Goal: Transaction & Acquisition: Purchase product/service

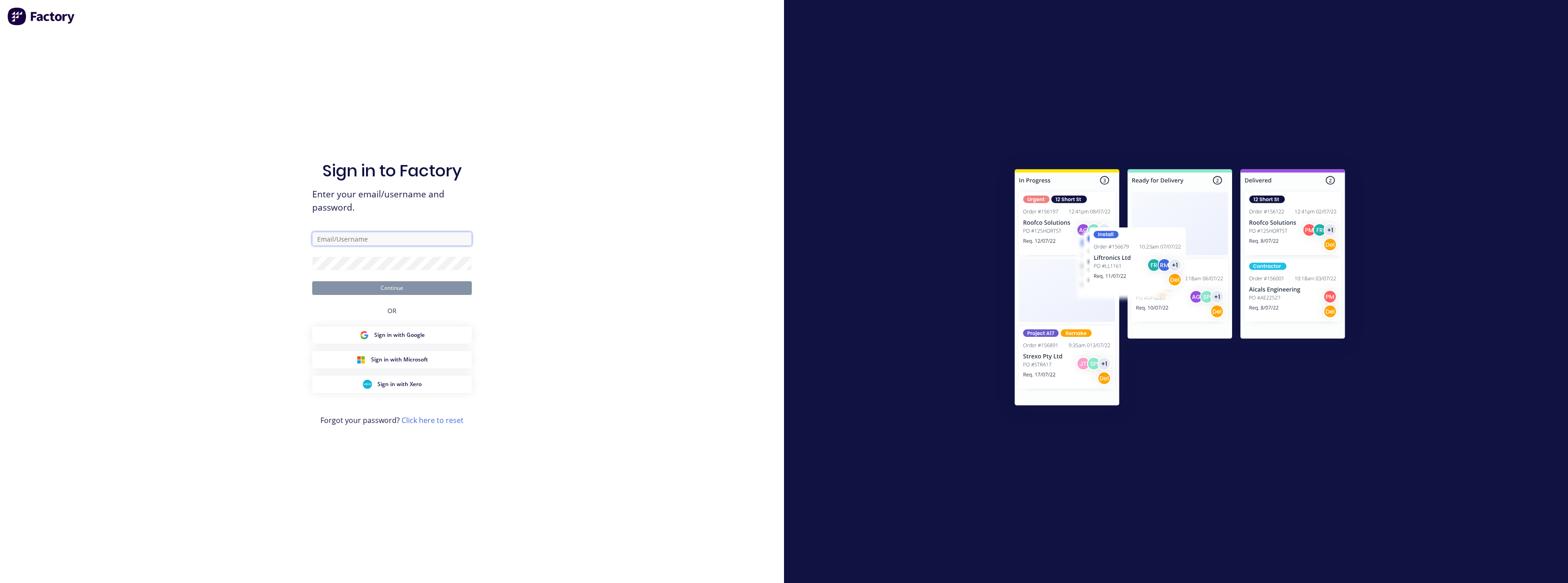
type input "[PERSON_NAME][EMAIL_ADDRESS][DOMAIN_NAME]"
click at [361, 287] on button "Continue" at bounding box center [392, 287] width 160 height 13
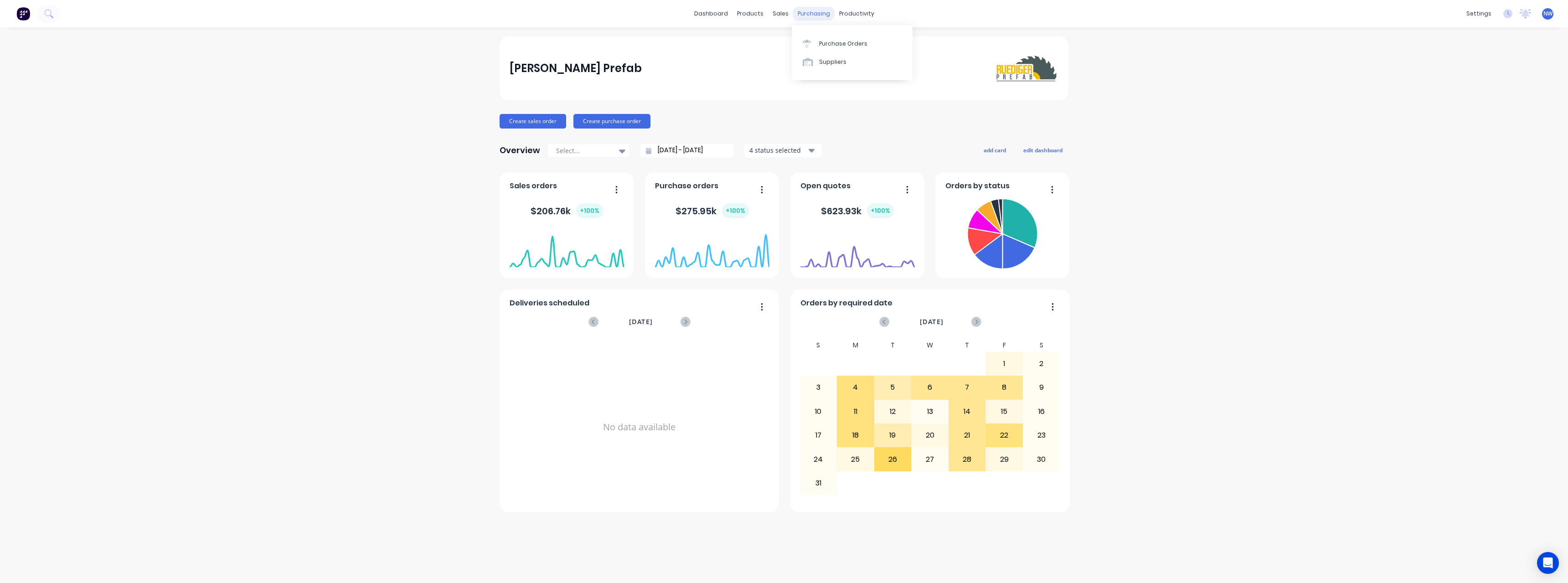
drag, startPoint x: 815, startPoint y: 13, endPoint x: 821, endPoint y: 13, distance: 6.0
click at [815, 13] on div "purchasing" at bounding box center [814, 13] width 42 height 13
click at [843, 42] on div "Purchase Orders" at bounding box center [843, 44] width 48 height 8
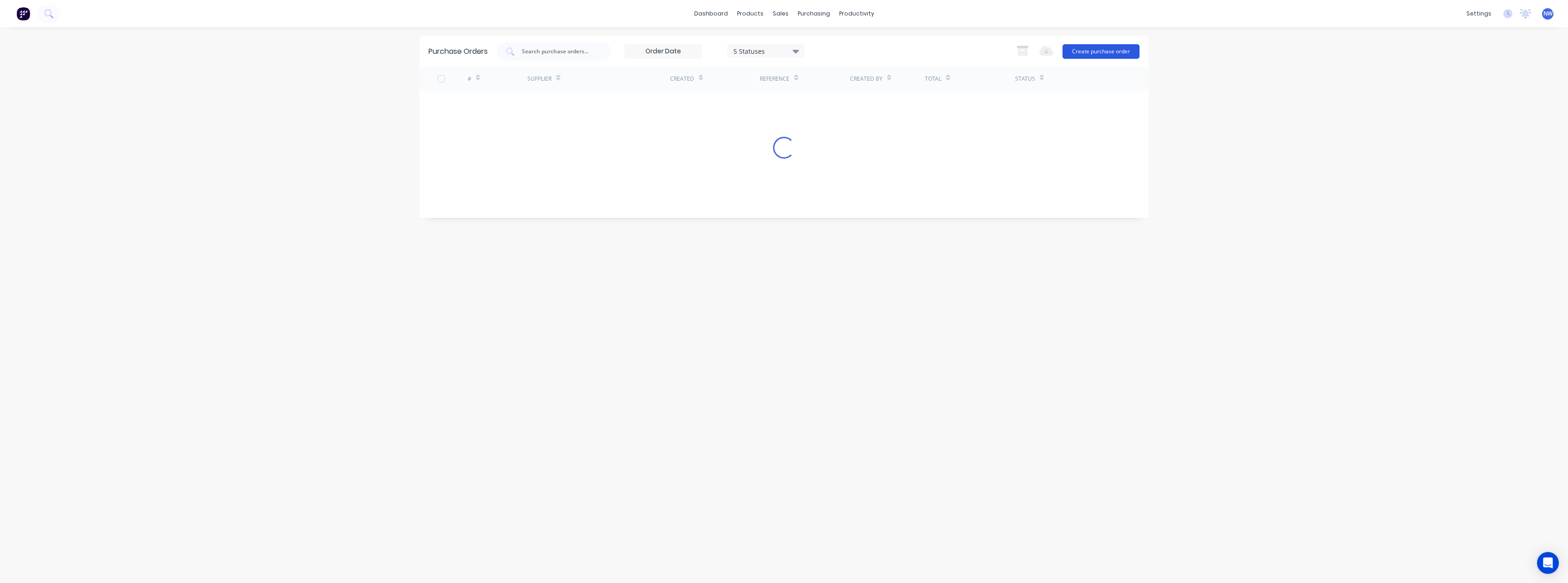
click at [1079, 53] on button "Create purchase order" at bounding box center [1101, 51] width 77 height 15
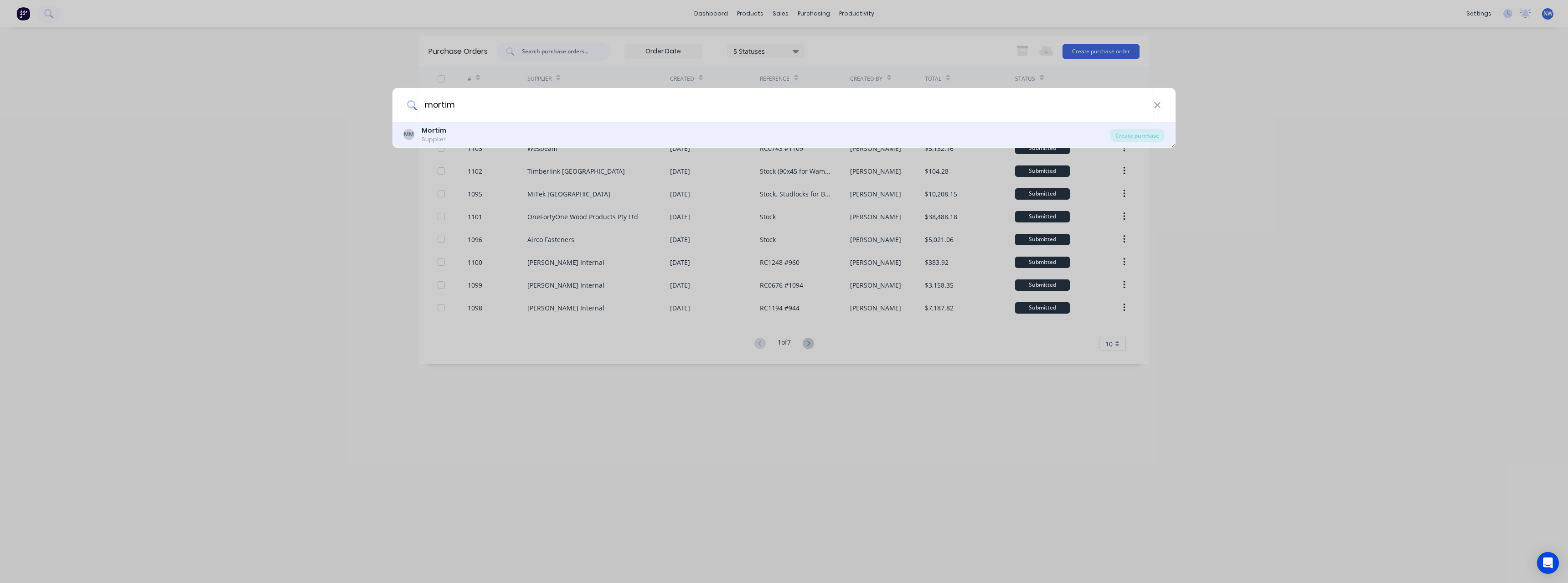
type input "mortim"
click at [634, 136] on div "MM Mortim Supplier" at bounding box center [756, 135] width 707 height 18
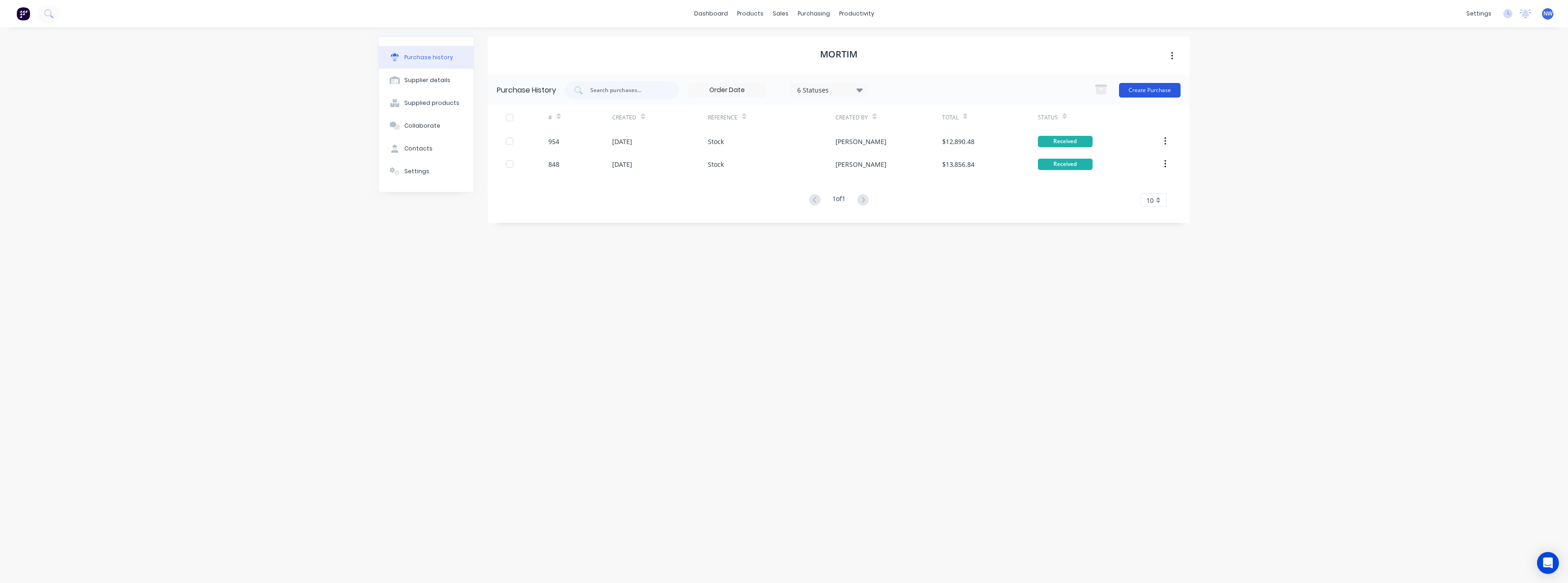
click at [1136, 89] on button "Create Purchase" at bounding box center [1150, 90] width 62 height 15
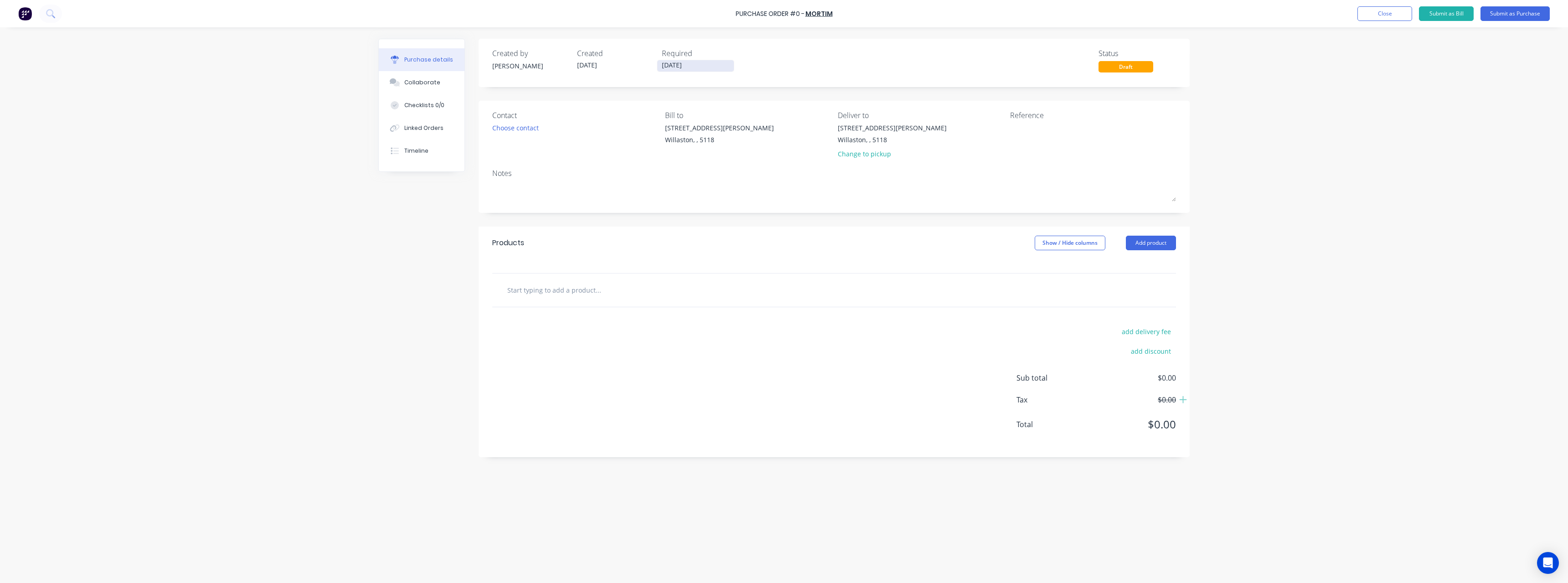
click at [714, 64] on input "[DATE]" at bounding box center [695, 66] width 77 height 12
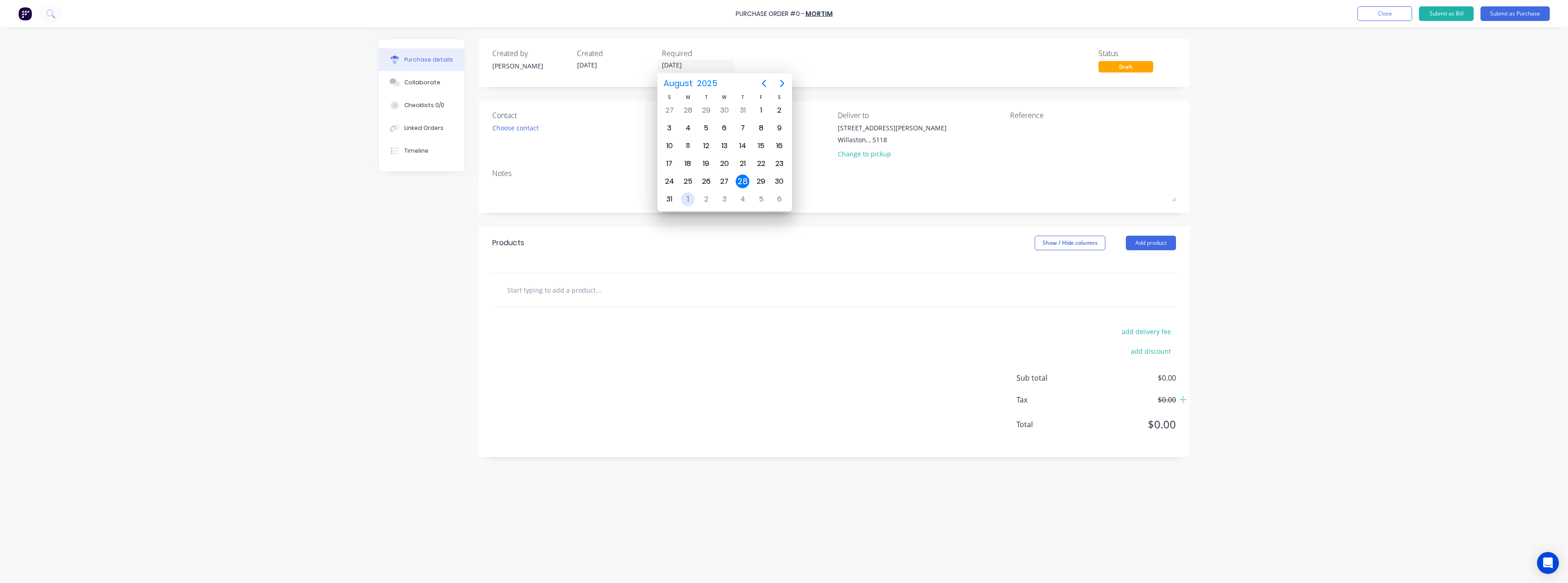
click at [689, 201] on div "1" at bounding box center [688, 199] width 14 height 13
type input "[DATE]"
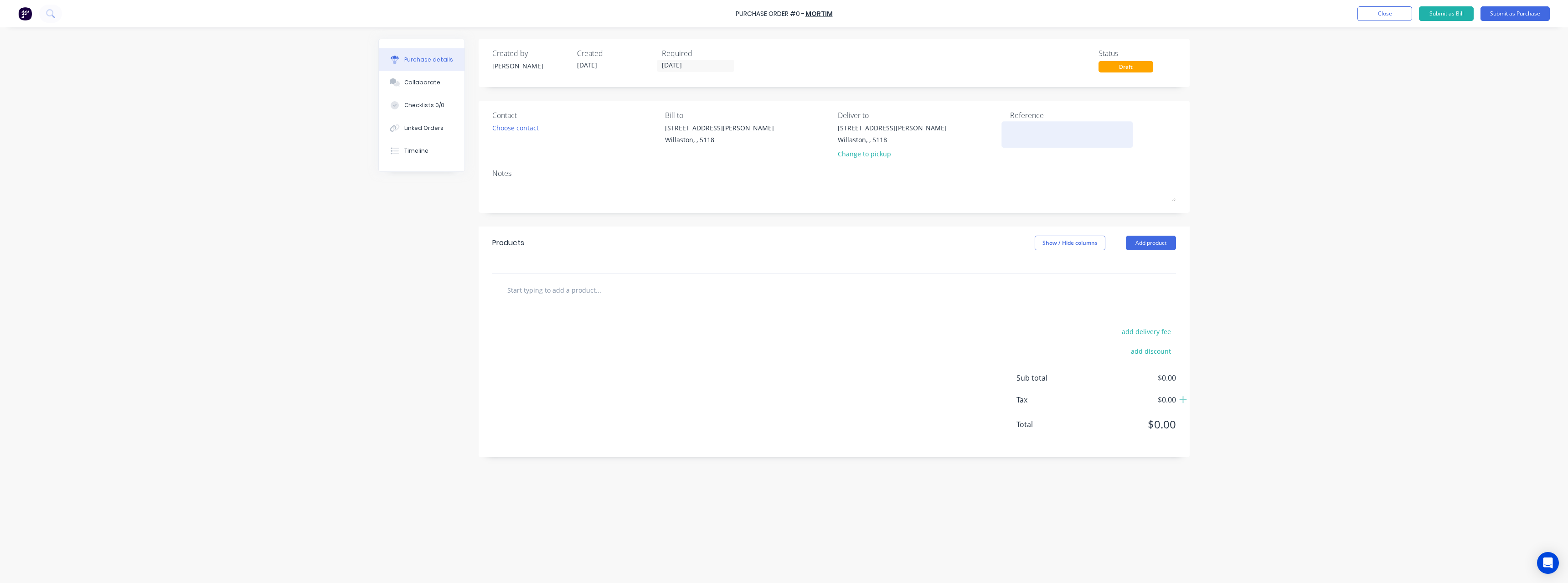
click at [1024, 130] on textarea at bounding box center [1067, 133] width 114 height 21
type textarea "Stock"
type textarea "x"
type textarea "Stock"
click at [563, 287] on input "text" at bounding box center [598, 290] width 183 height 18
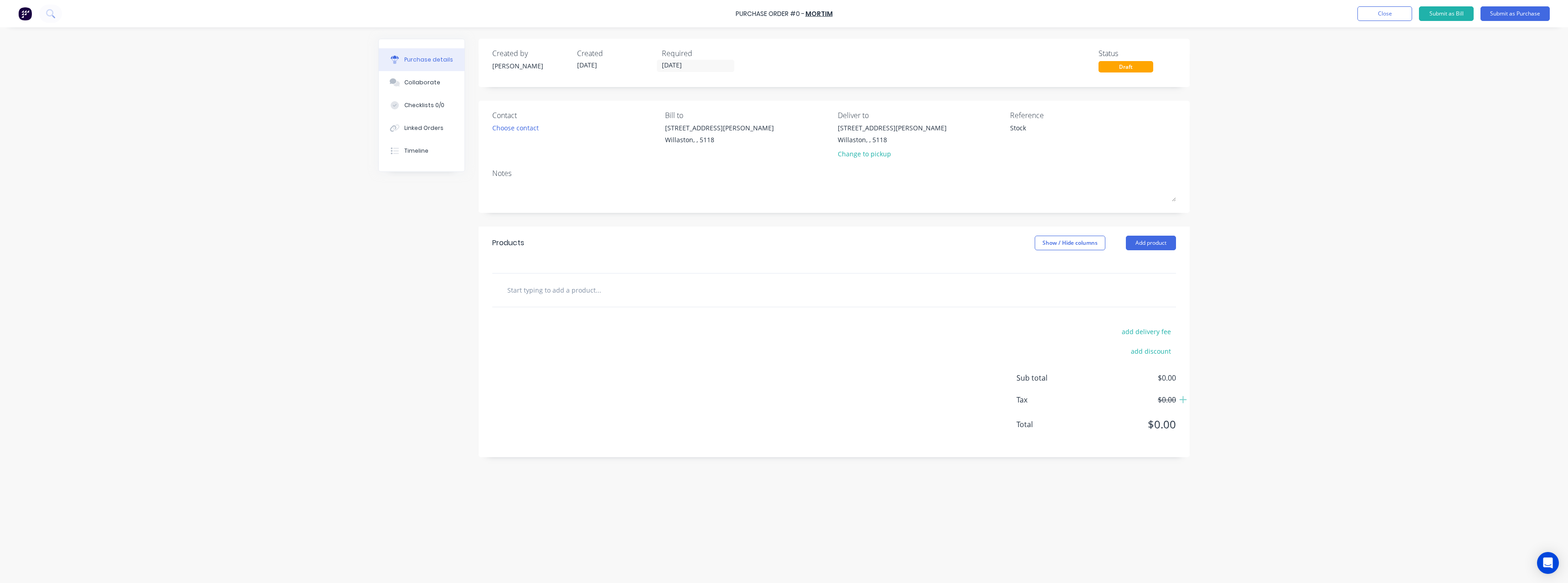
type textarea "x"
type input "9"
type textarea "x"
type input "90"
type textarea "x"
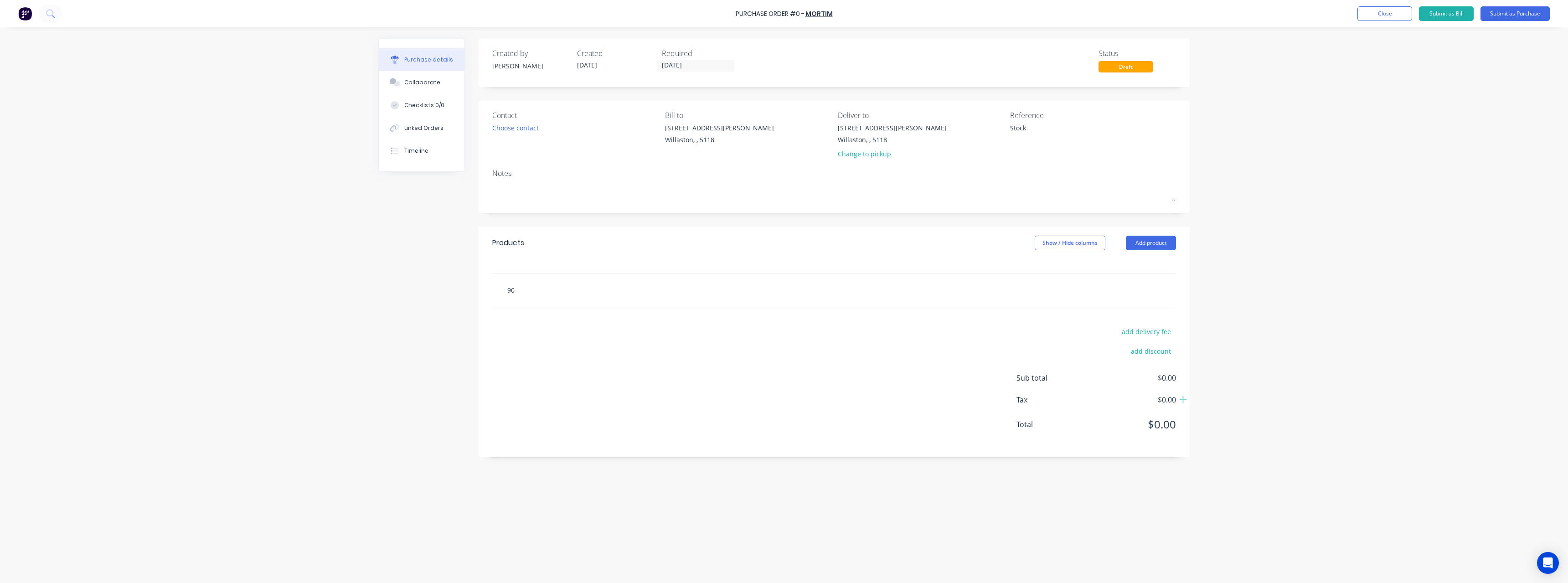
type input "90x"
type textarea "x"
type input "90x3"
type textarea "x"
type input "90x35"
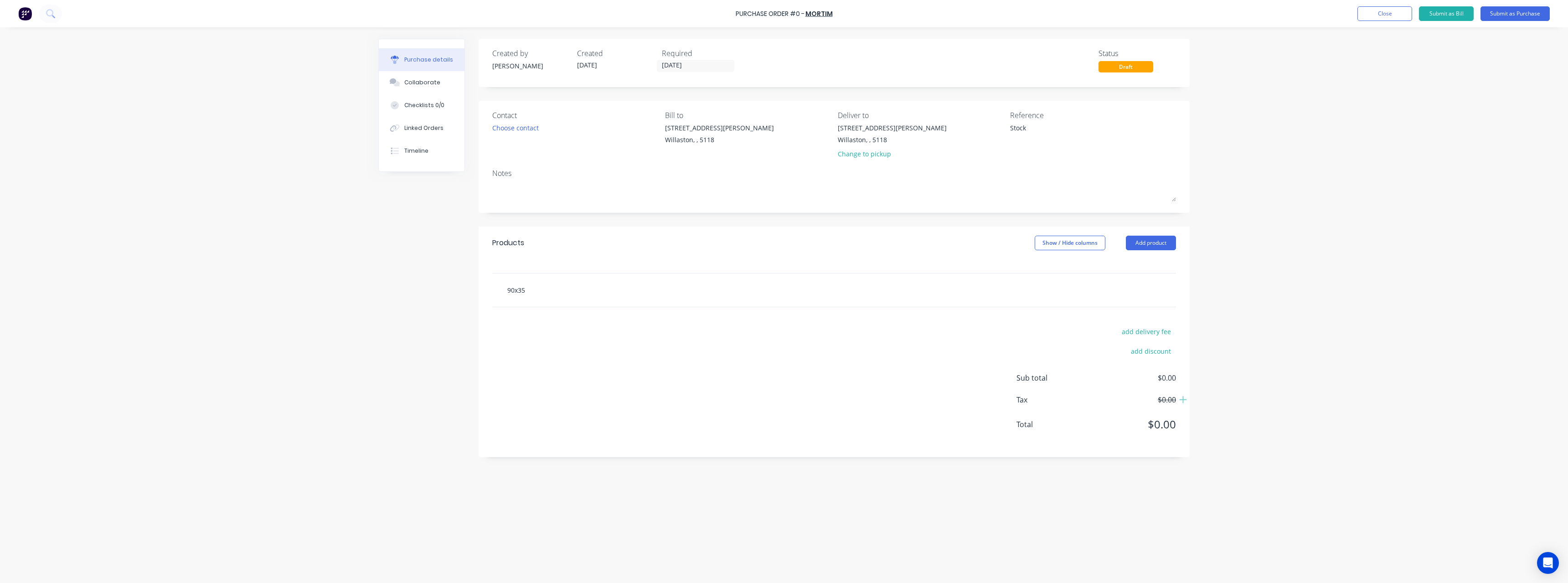
type textarea "x"
type input "90x35"
type textarea "x"
type input "90x35 m"
type textarea "x"
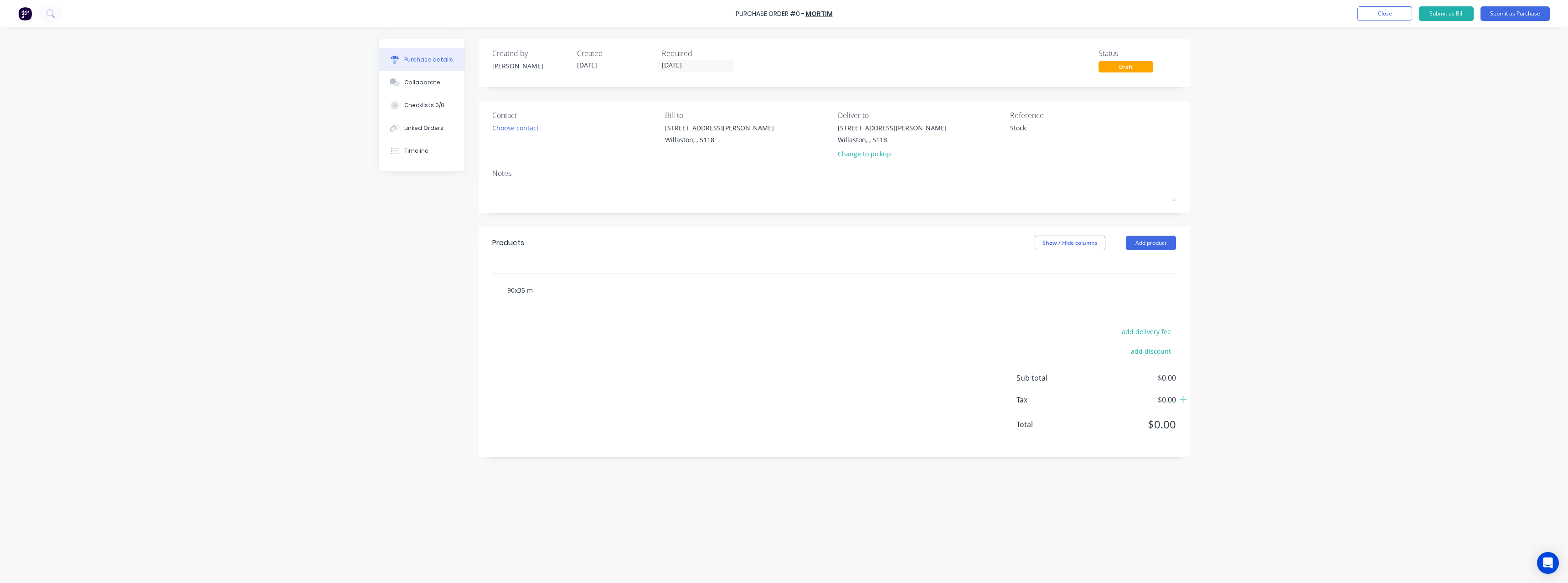
type input "90x35 mg"
type textarea "x"
type input "90x35 mgp"
type textarea "x"
type input "90x35 mgp1"
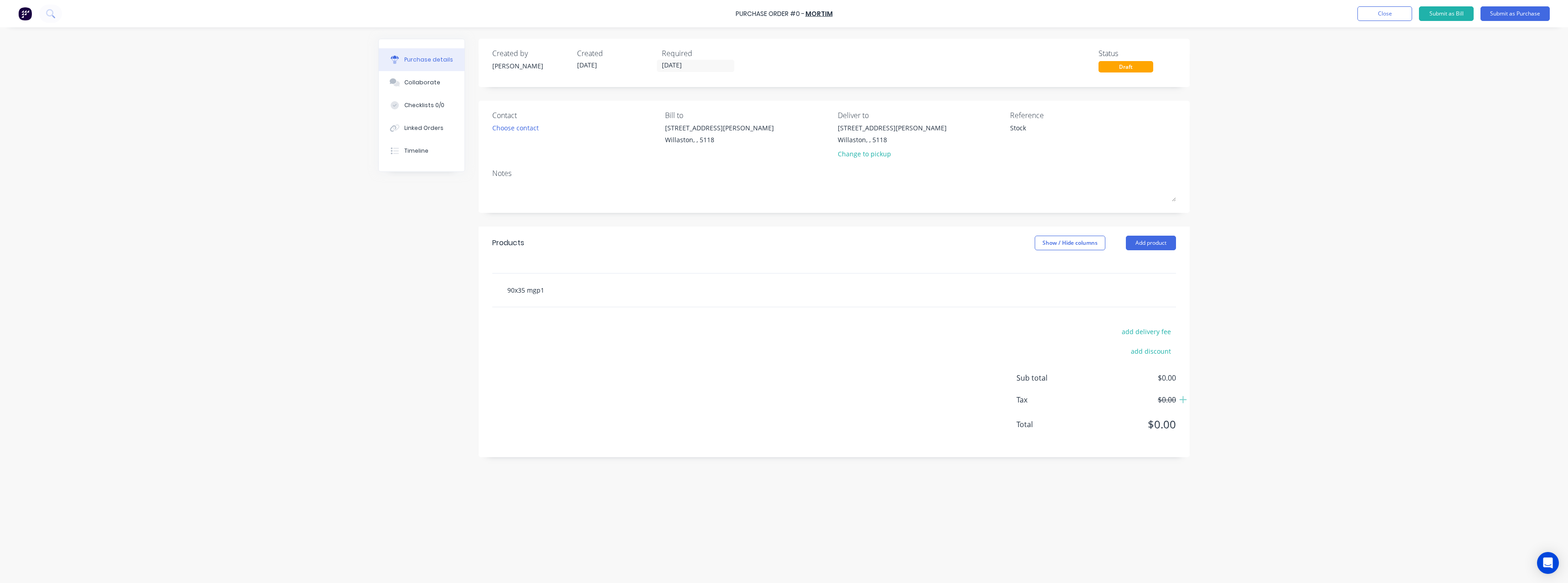
type textarea "x"
type input "90x35 mgp10"
type textarea "x"
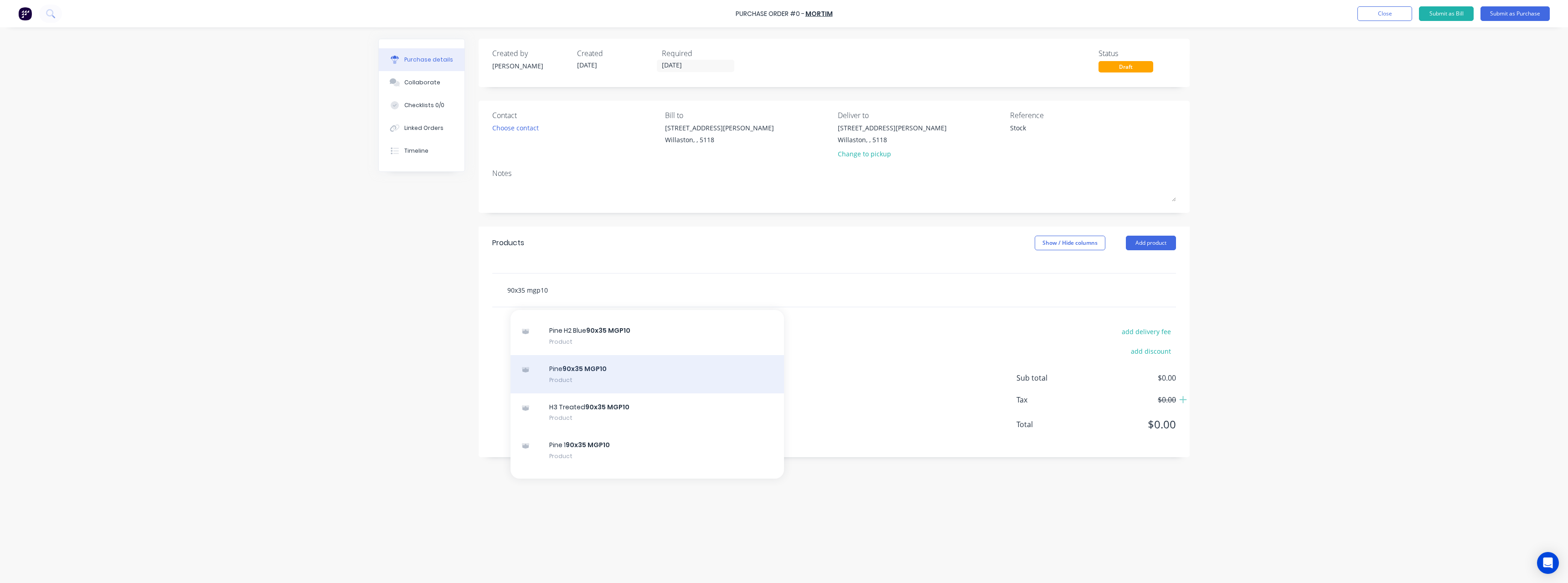
type input "90x35 mgp10"
click at [664, 370] on div "Pine 90x35 MGP10 Product" at bounding box center [647, 374] width 273 height 39
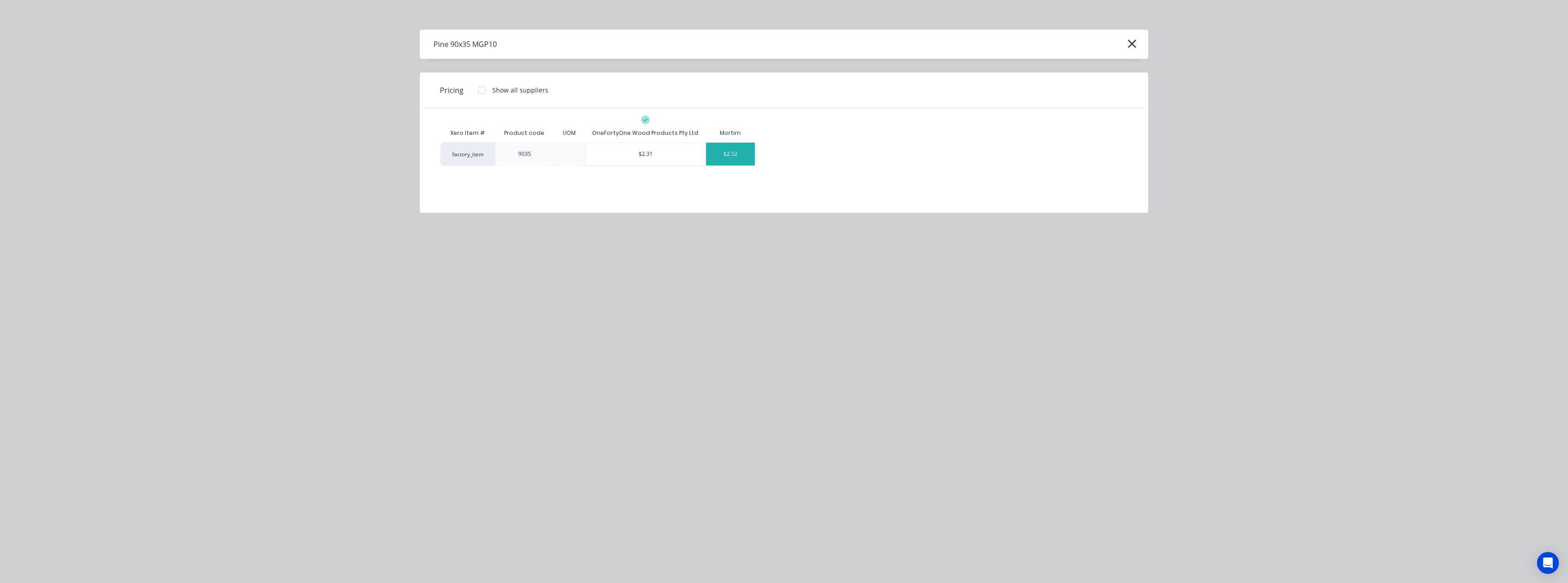
click at [726, 152] on div "$2.52" at bounding box center [731, 154] width 49 height 22
type textarea "x"
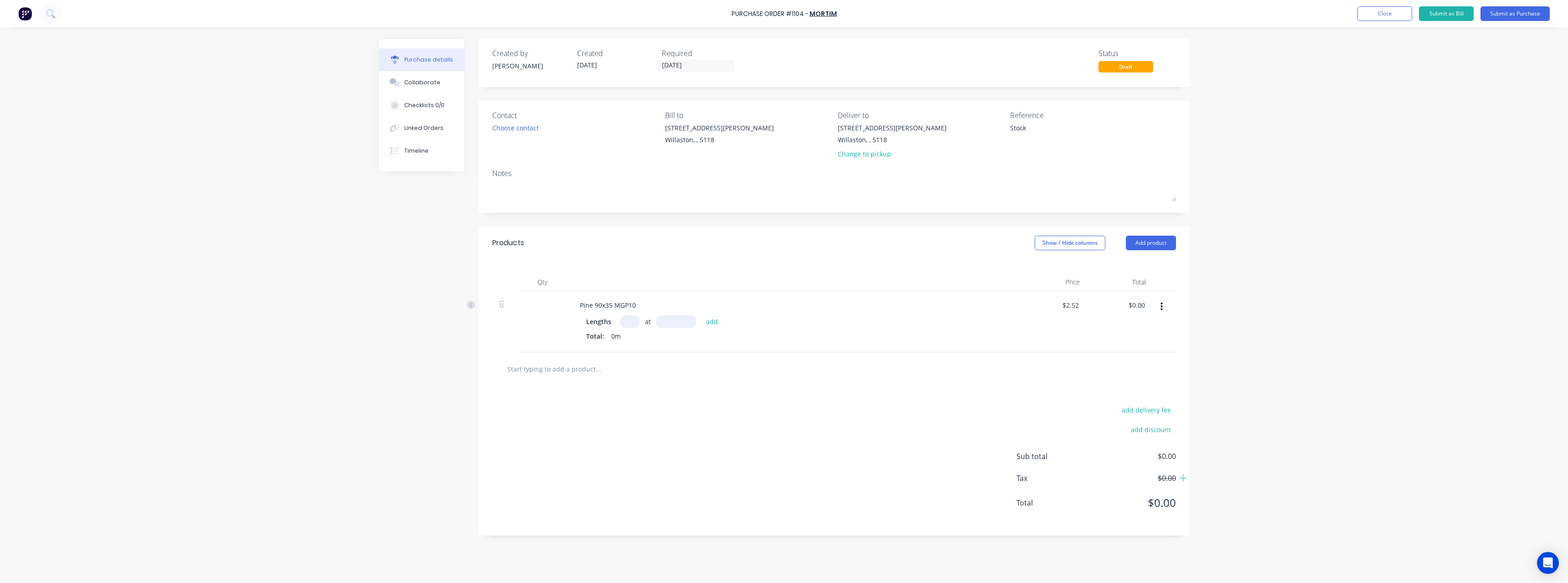
click at [631, 321] on input at bounding box center [630, 321] width 19 height 12
type textarea "x"
type input "0"
type textarea "x"
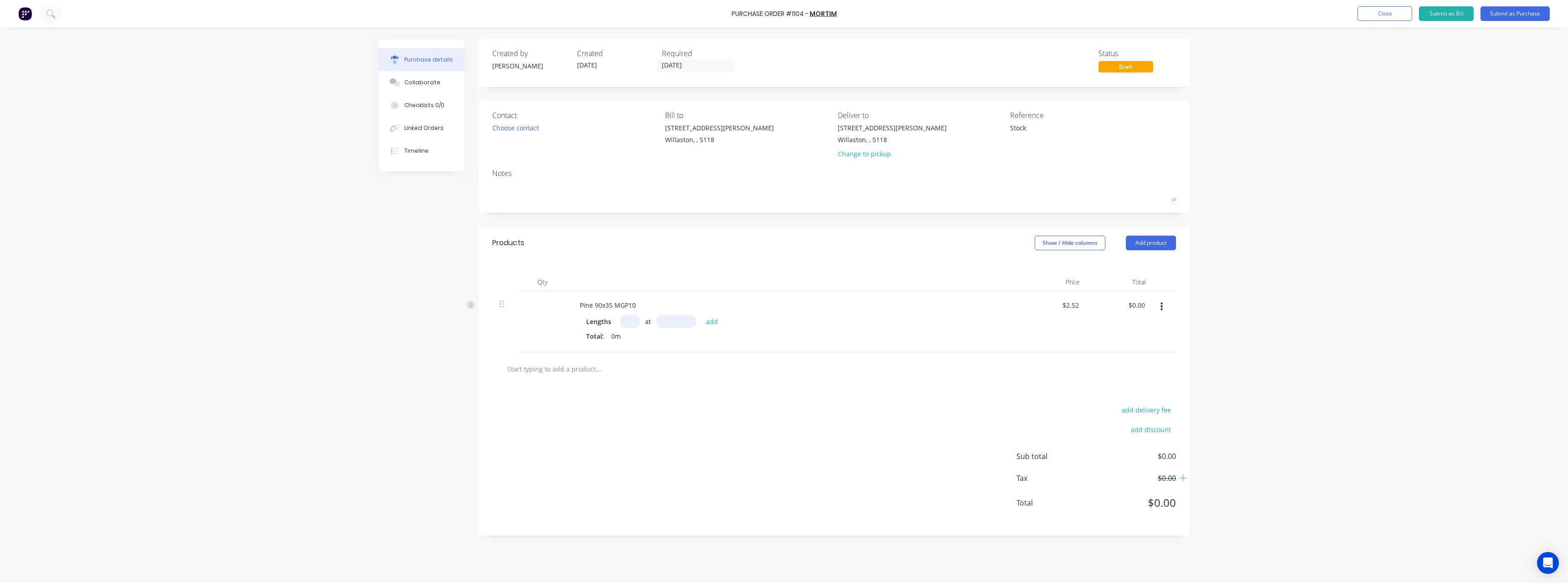
type input "1"
type textarea "x"
type input "10"
type textarea "x"
type input "2"
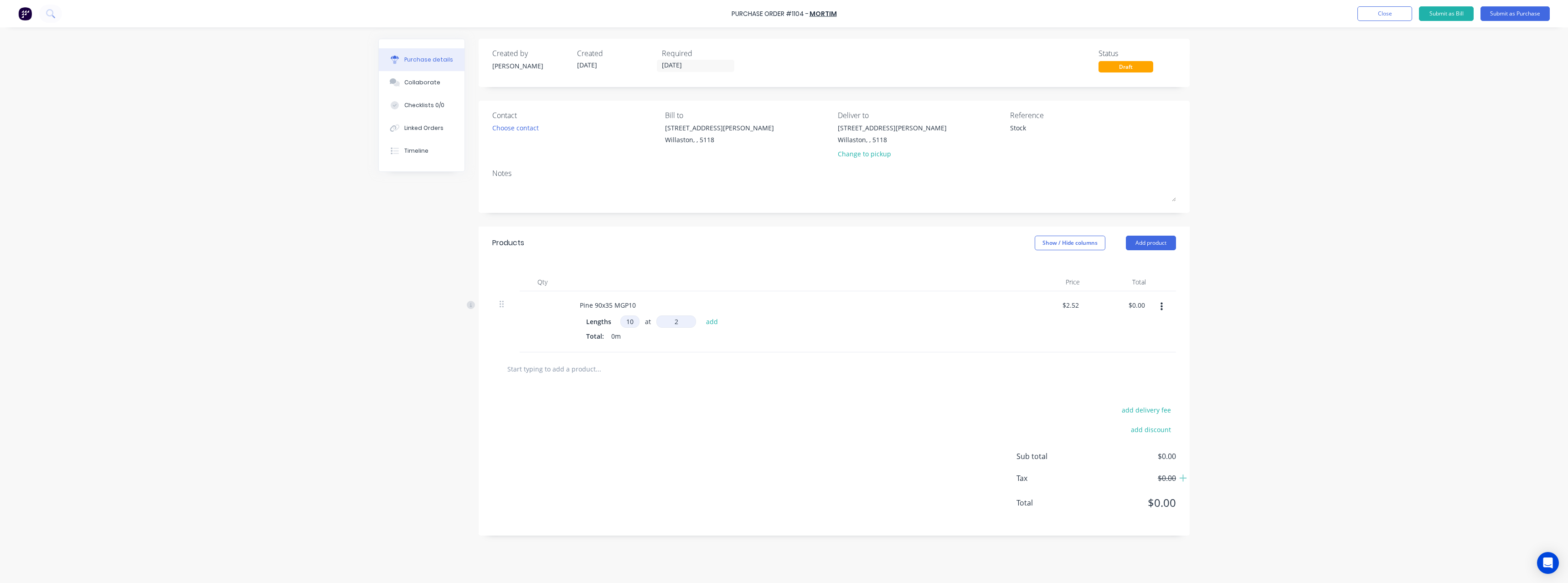
type textarea "x"
type input "27"
type textarea "x"
type input "270"
type textarea "x"
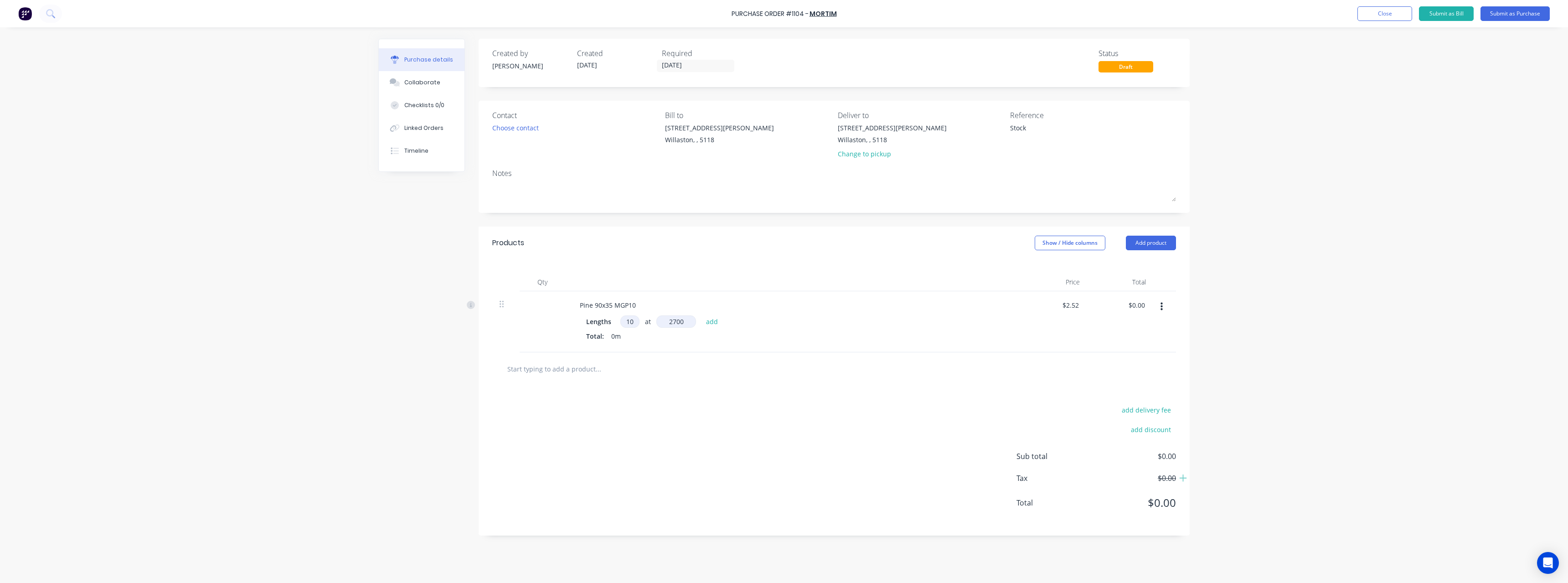
type input "2700"
type textarea "x"
type input "$68.04"
click at [572, 386] on input "text" at bounding box center [598, 384] width 183 height 18
type textarea "x"
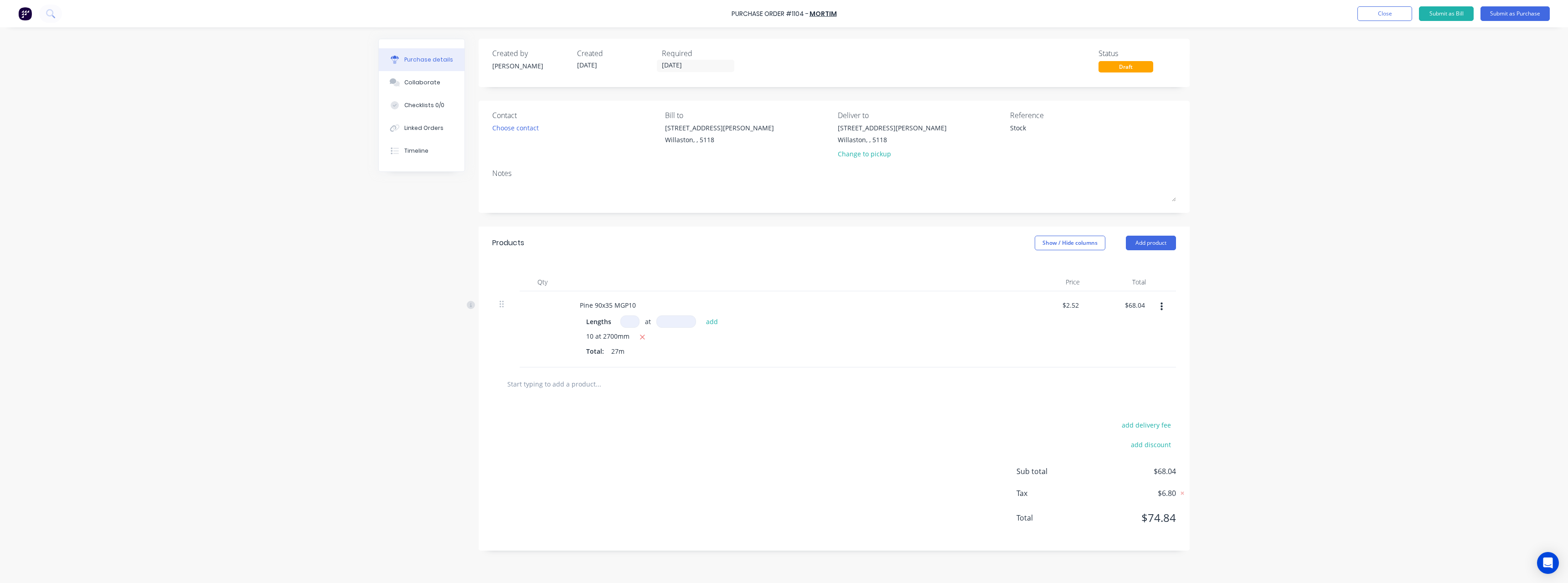
type input "v"
type textarea "x"
type input "va"
type textarea "x"
type input "val"
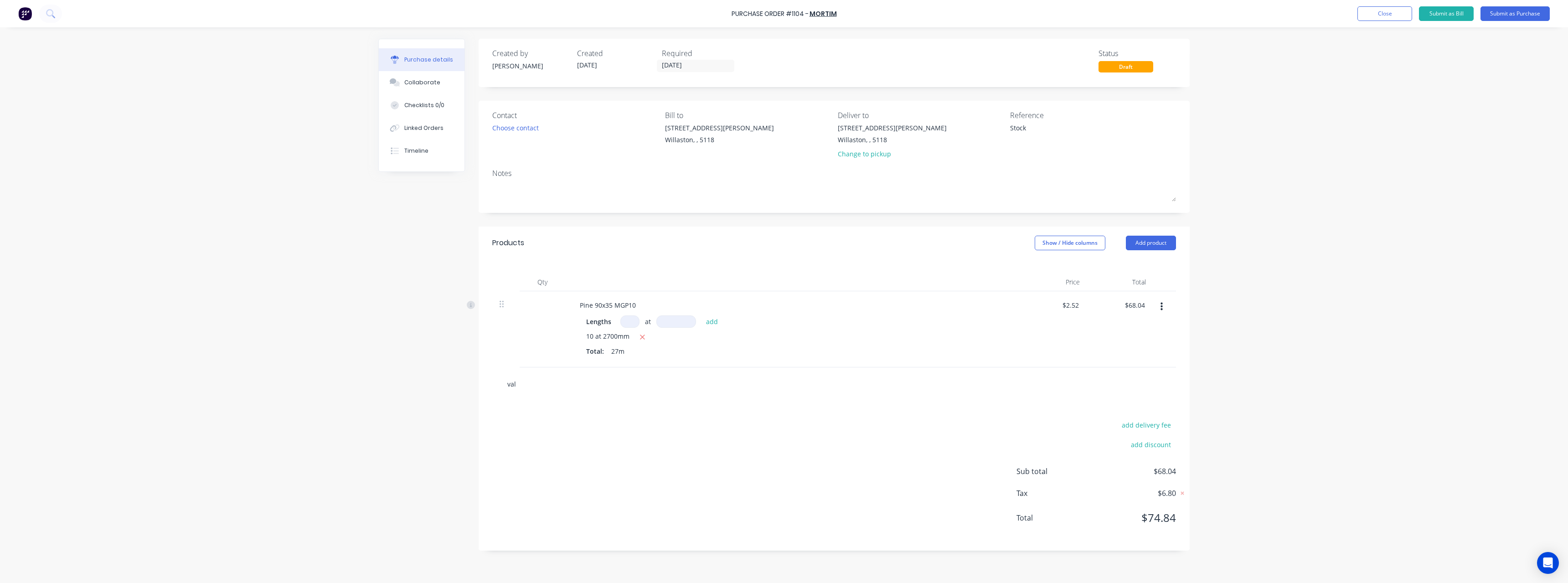
type textarea "x"
type input "vall"
type textarea "x"
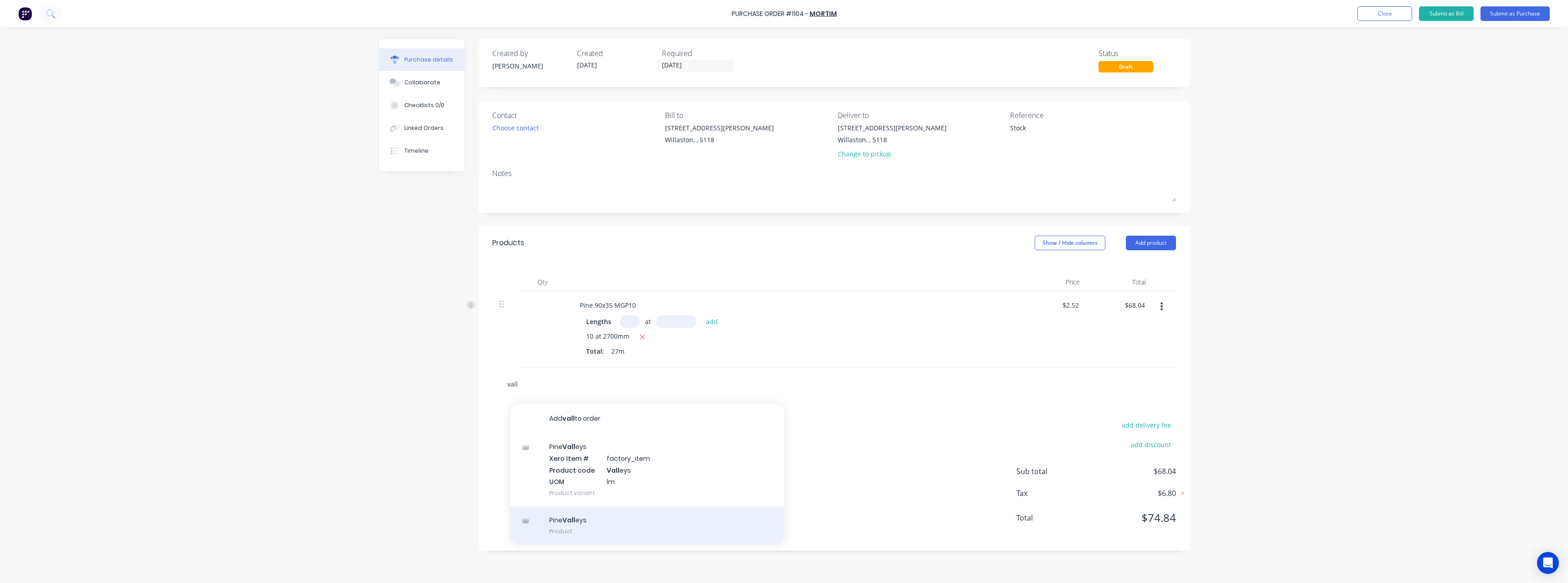
type input "vall"
click at [588, 517] on div "Pine Vall eys Product" at bounding box center [647, 526] width 273 height 39
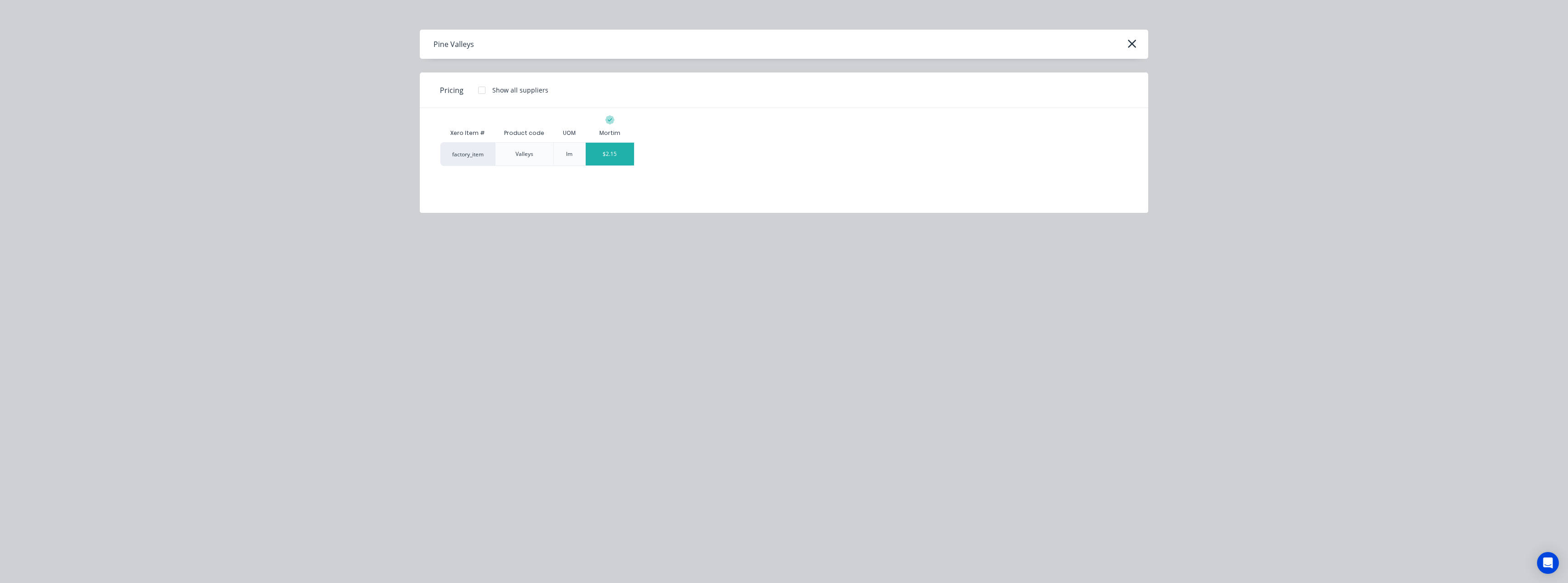
click at [617, 159] on div "$2.15" at bounding box center [610, 154] width 49 height 22
type textarea "x"
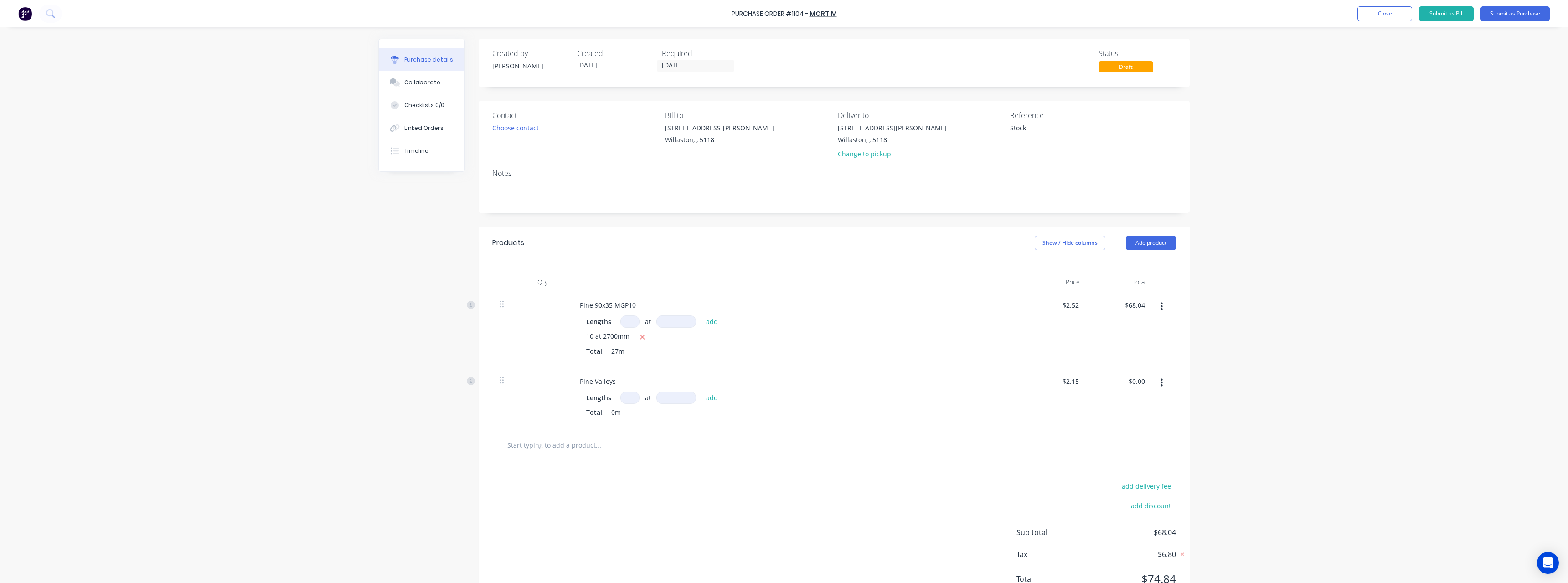
click at [630, 399] on input at bounding box center [630, 397] width 19 height 12
type textarea "x"
type input "1"
type textarea "x"
type input "1"
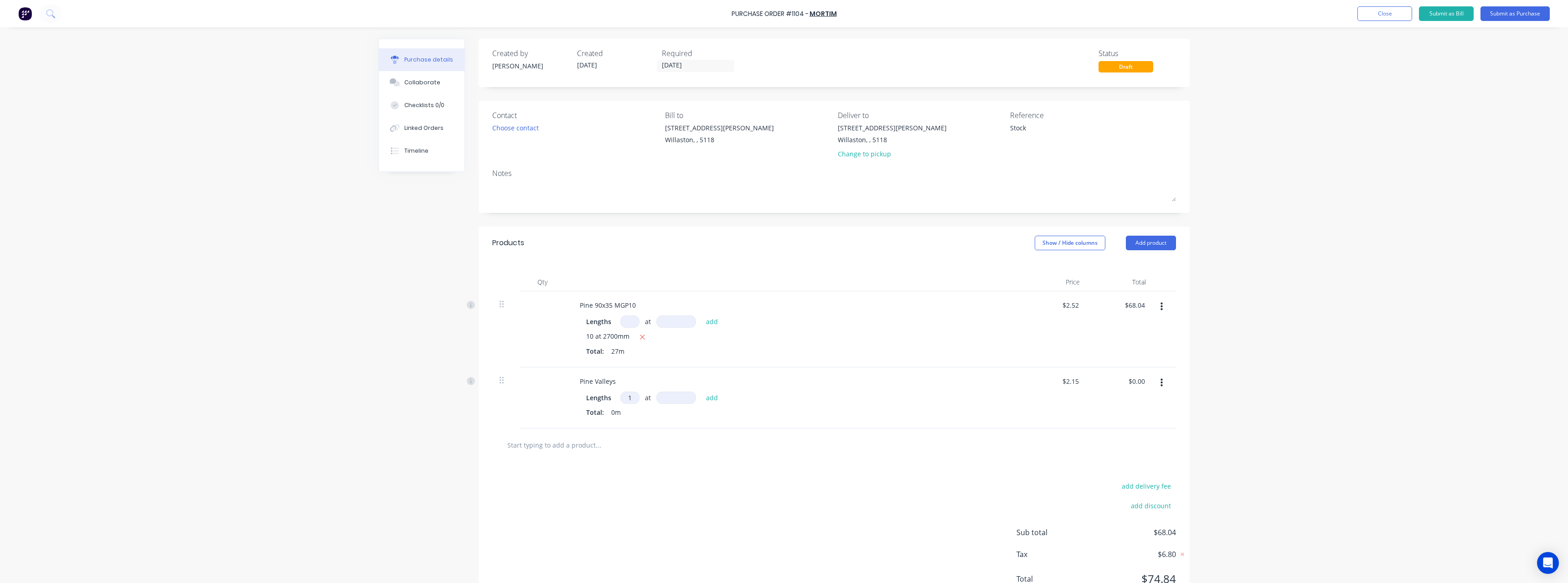
type textarea "x"
type input "8"
type textarea "x"
type input "4"
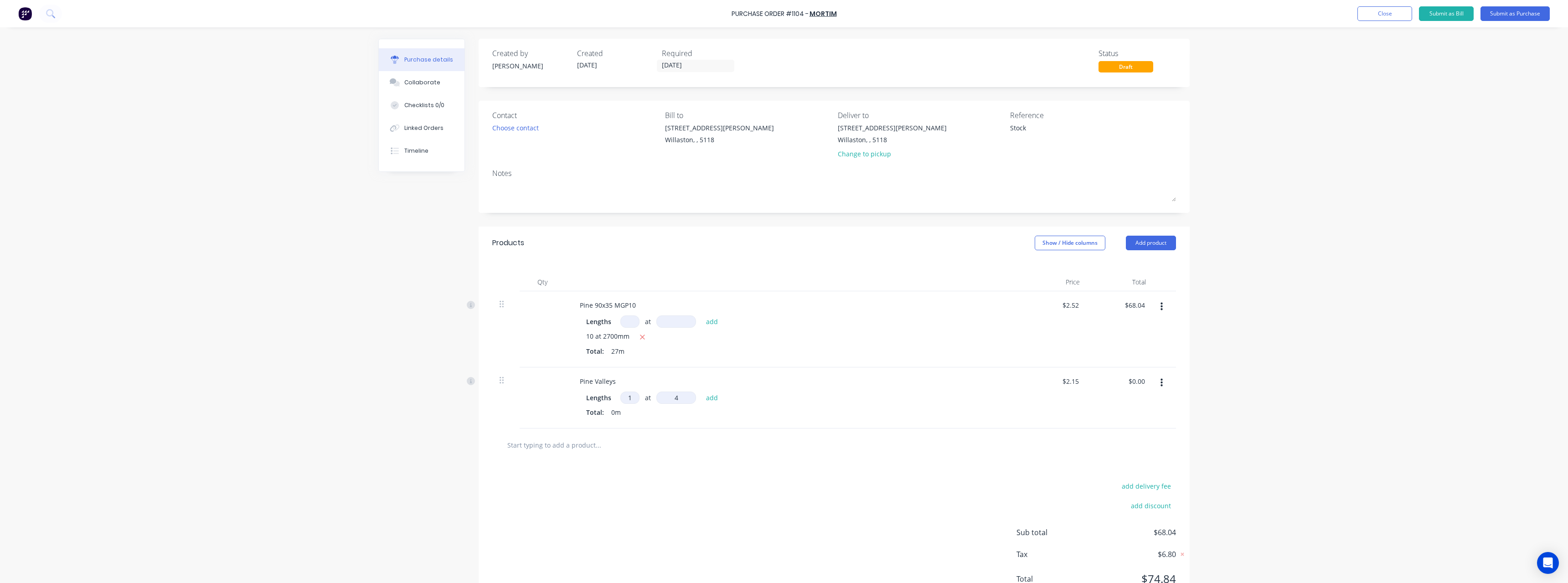
type textarea "x"
type input "48"
type textarea "x"
type input "480"
type textarea "x"
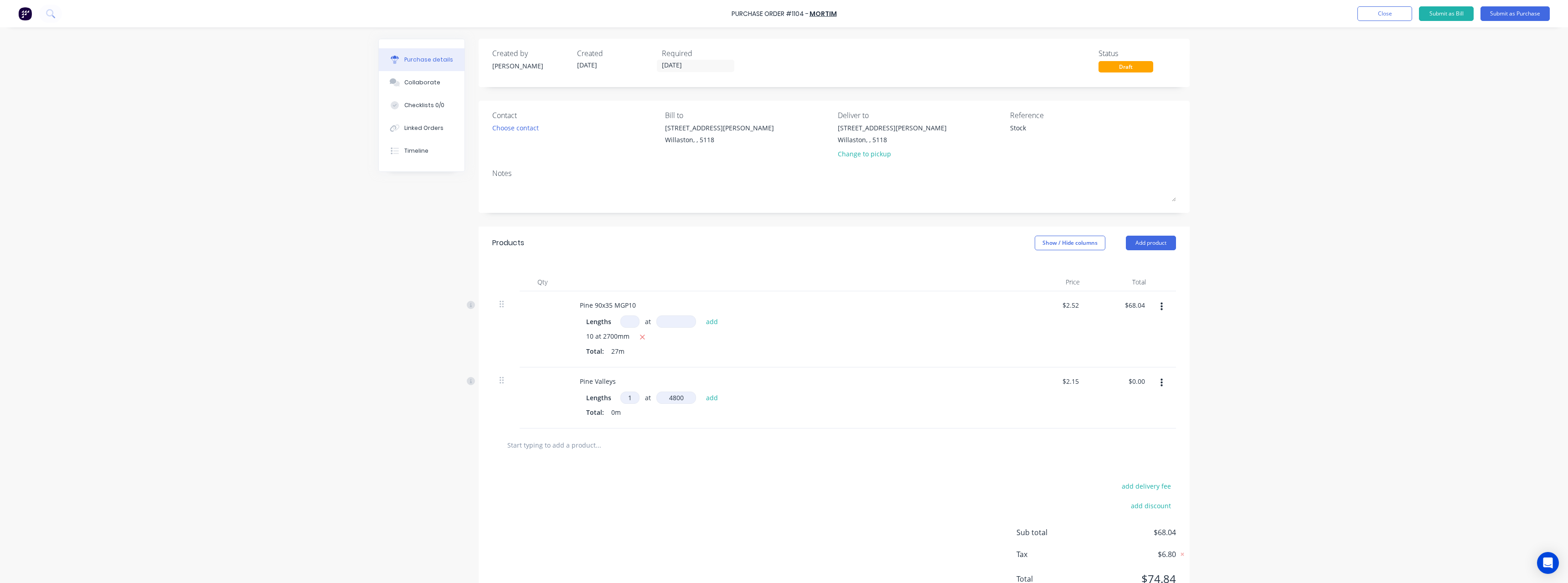
type input "4800"
type textarea "x"
type input "$10.32"
type textarea "x"
drag, startPoint x: 1075, startPoint y: 307, endPoint x: 1079, endPoint y: 316, distance: 9.8
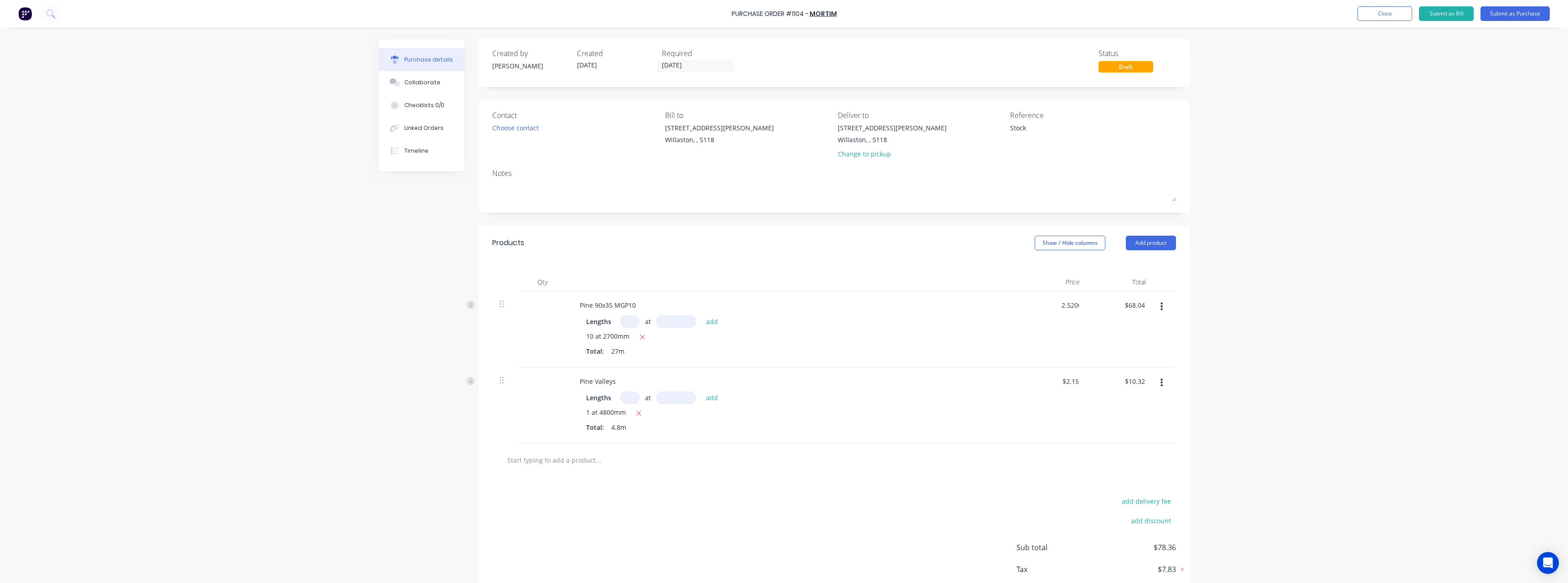
click at [1075, 307] on input "2.5200" at bounding box center [1070, 305] width 21 height 13
type input "2"
type input "2.3"
type textarea "x"
type input "$2.30"
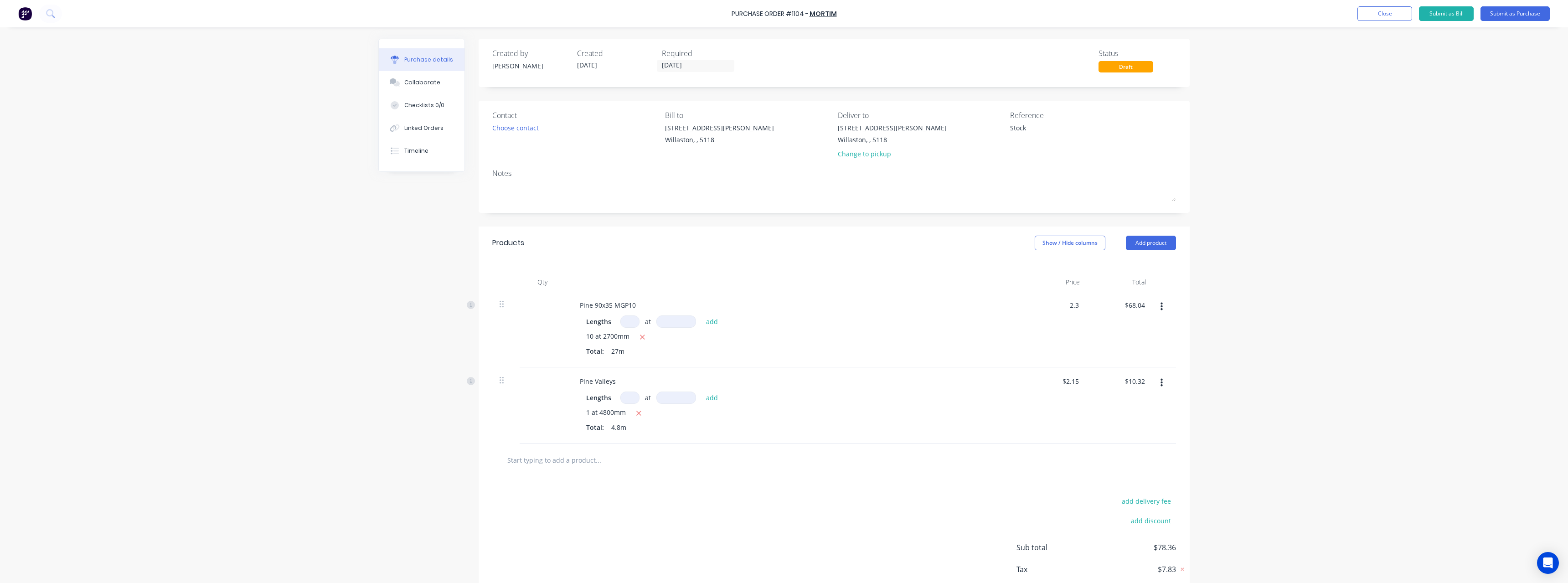
type input "$62.10"
click at [1524, 9] on button "Submit as Purchase" at bounding box center [1515, 13] width 69 height 15
type textarea "x"
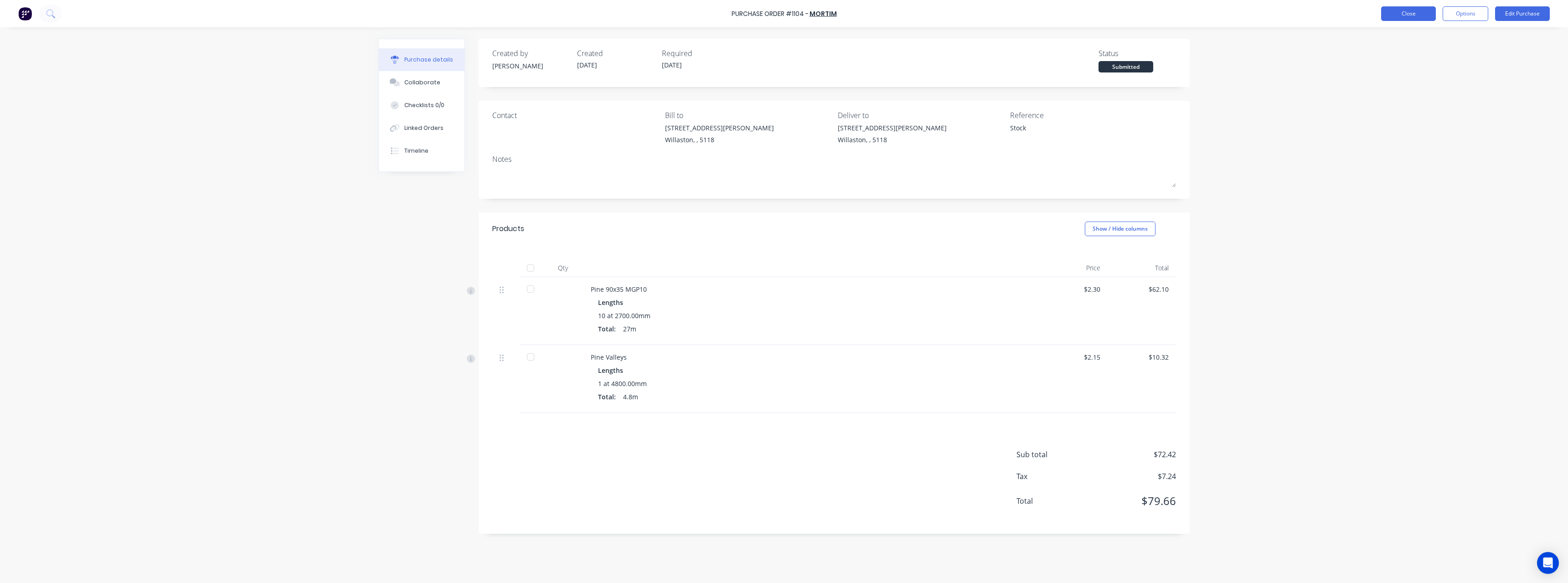
click at [1390, 14] on button "Close" at bounding box center [1408, 13] width 55 height 15
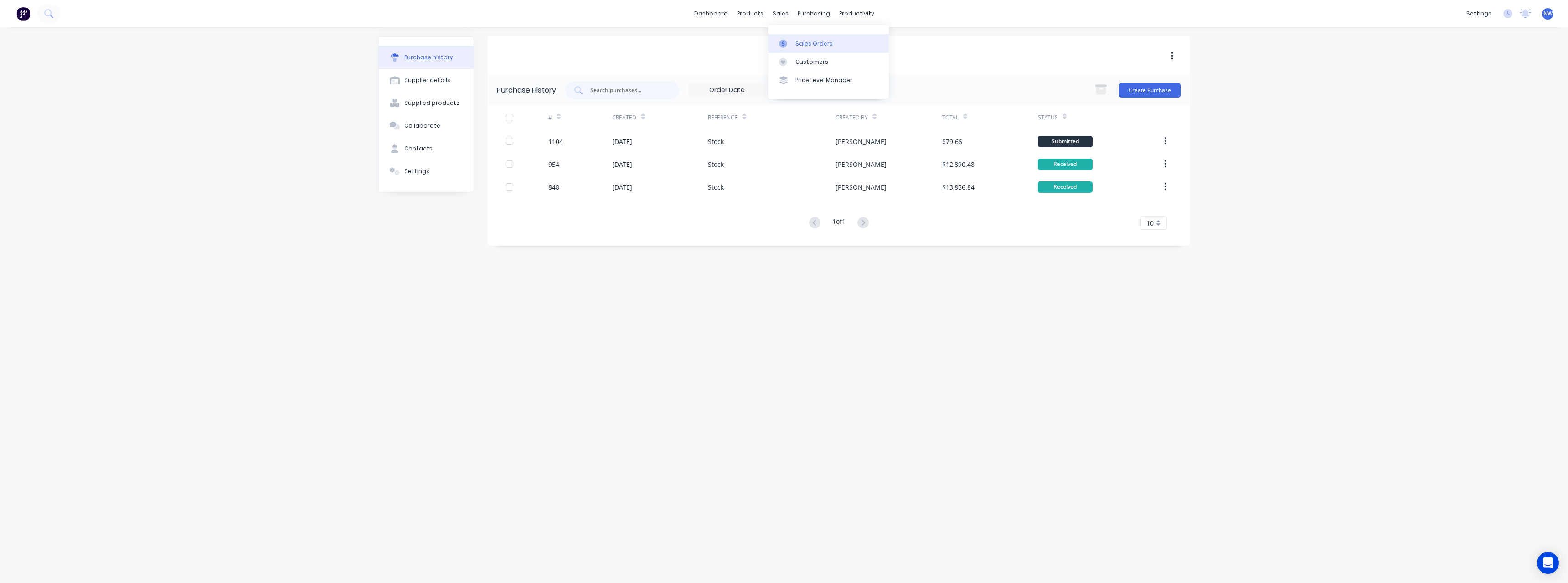
click at [803, 40] on div "Sales Orders" at bounding box center [814, 44] width 37 height 8
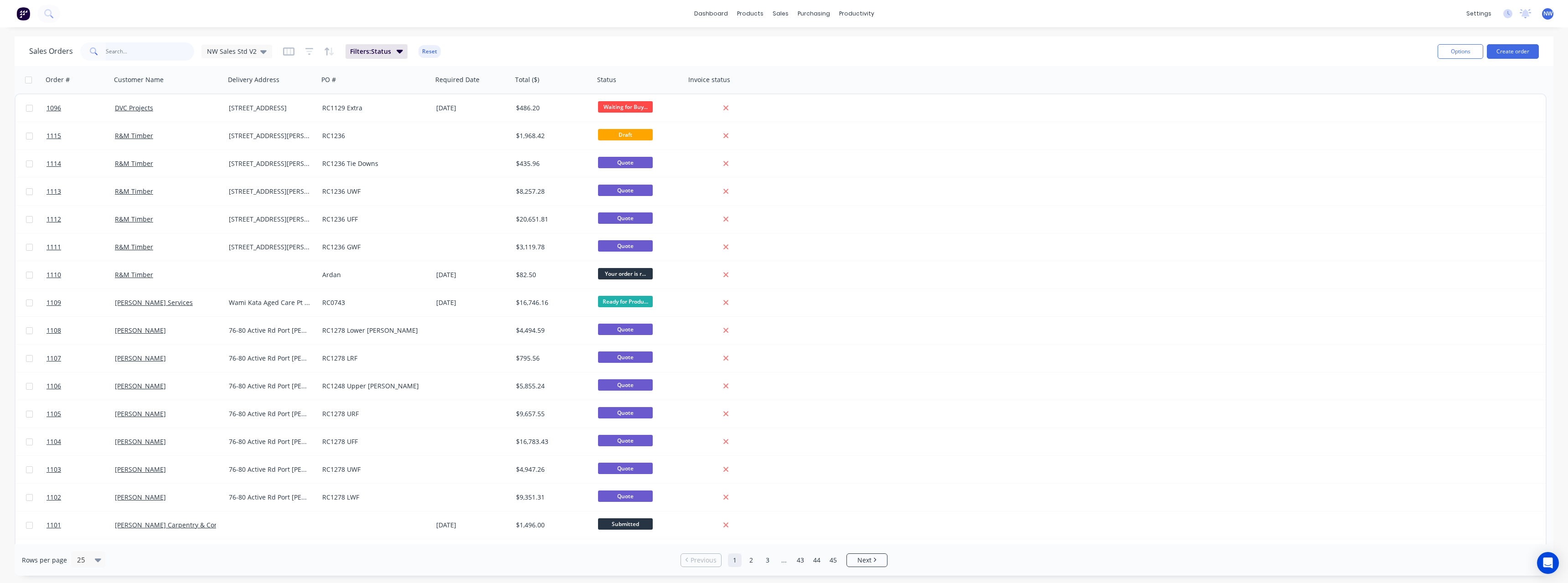
click at [151, 51] on input "text" at bounding box center [150, 51] width 89 height 18
type input "2"
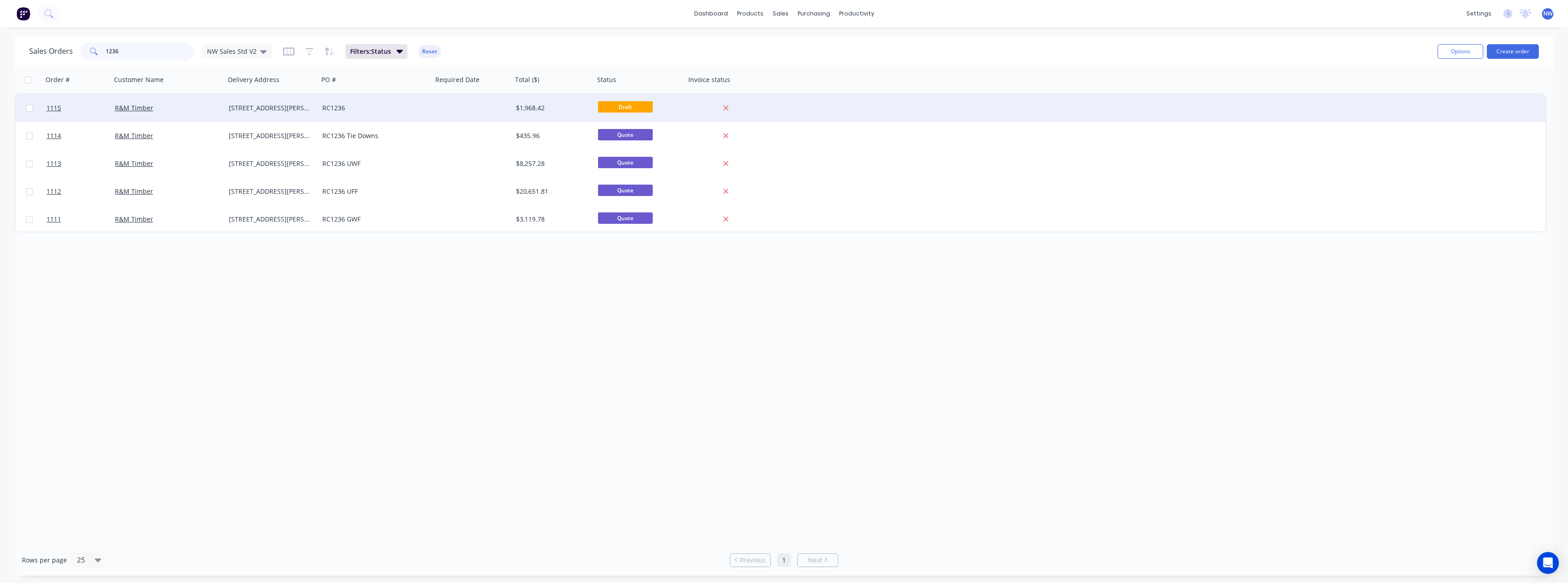
type input "1236"
click at [379, 110] on div "RC1236" at bounding box center [372, 108] width 101 height 9
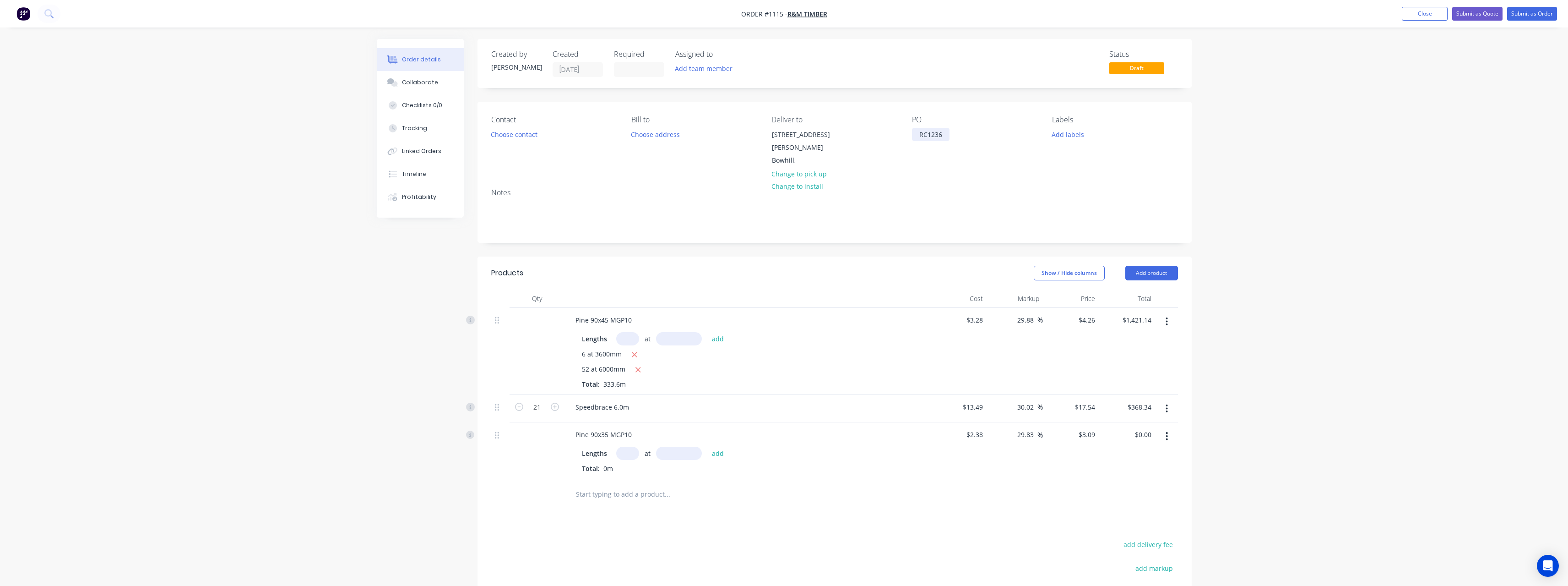
click at [944, 136] on div "RC1236" at bounding box center [931, 134] width 37 height 14
click at [636, 485] on input "text" at bounding box center [667, 494] width 183 height 18
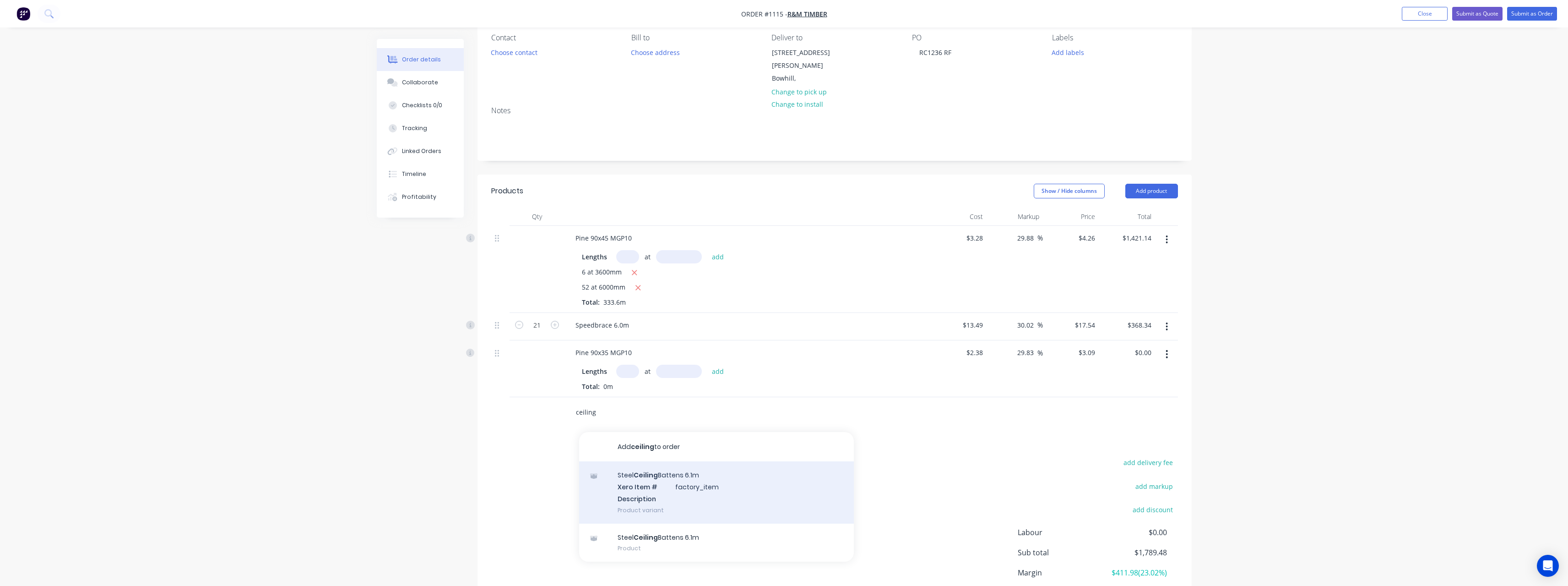
scroll to position [138, 0]
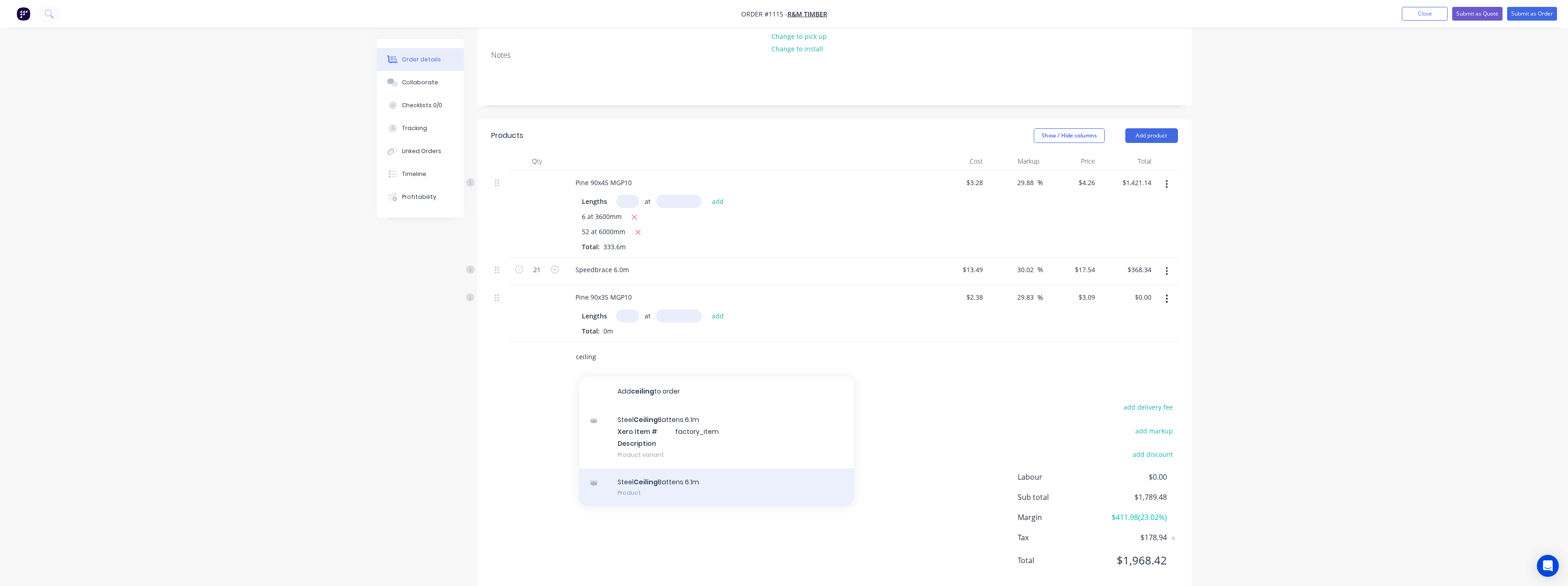
type input "ceiling"
click at [759, 476] on div "Steel Ceiling Battens 6.1m Product" at bounding box center [716, 487] width 274 height 39
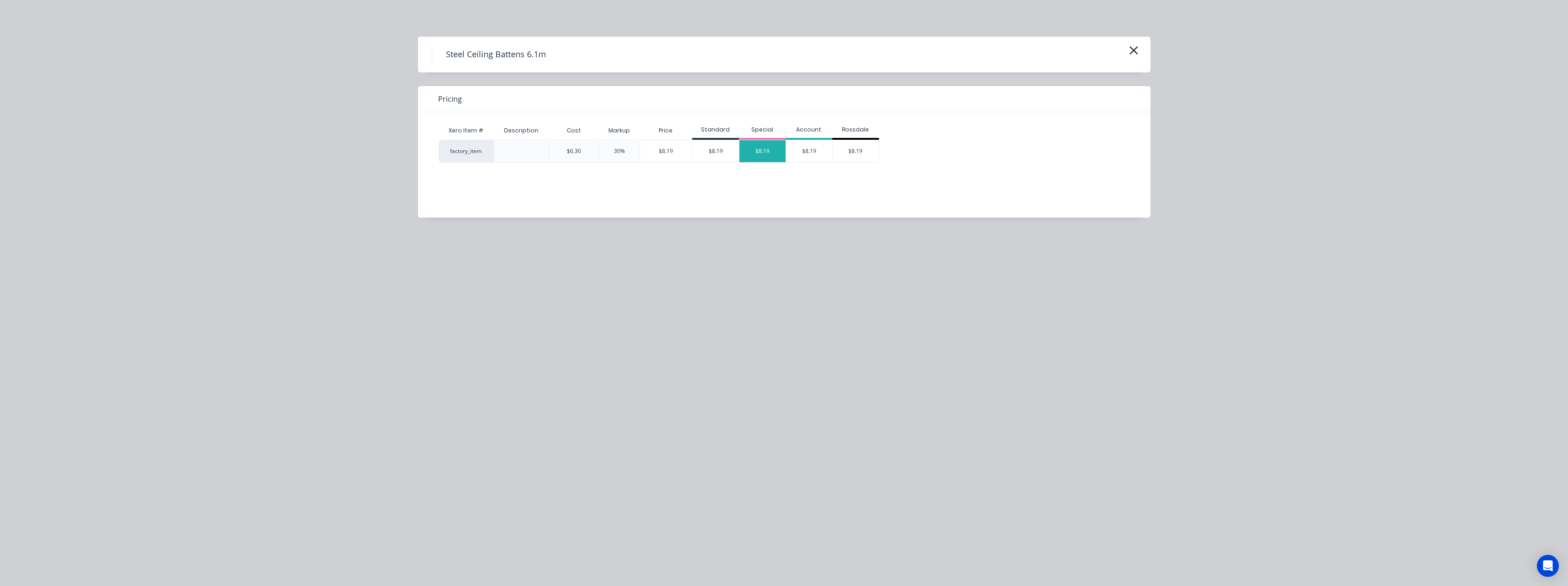
click at [765, 154] on div "$8.19" at bounding box center [763, 151] width 46 height 22
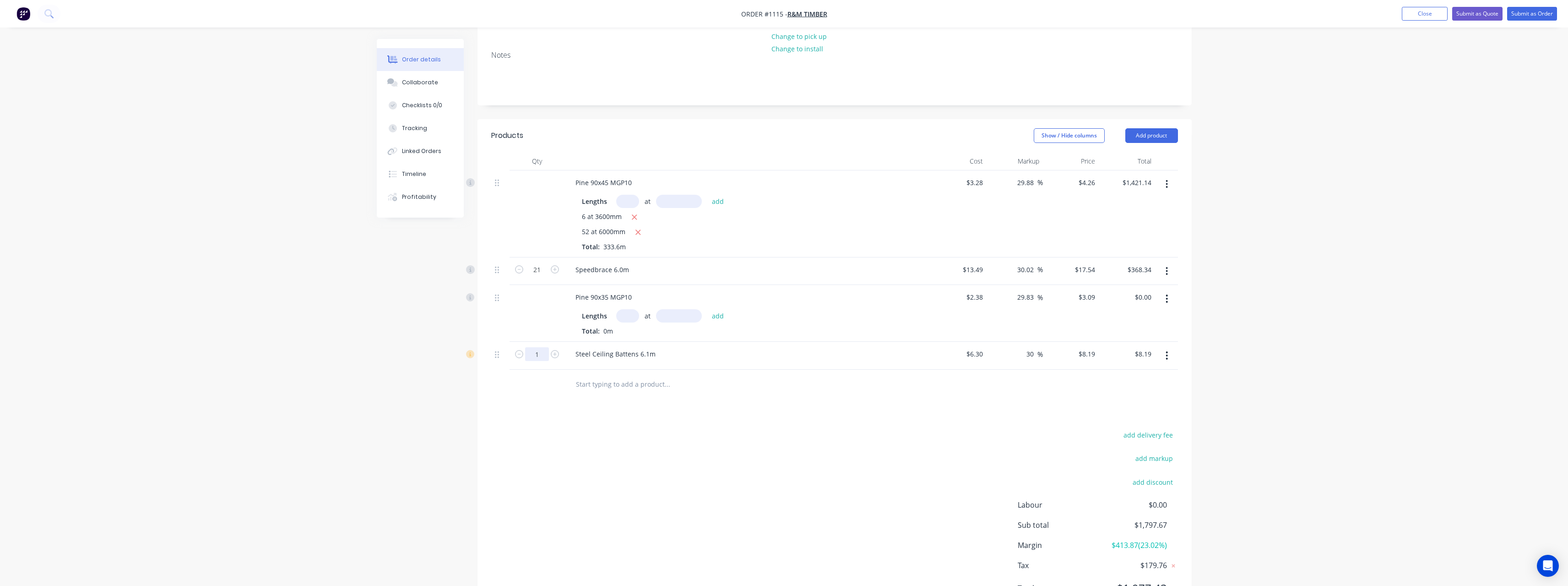
click at [542, 277] on input "1" at bounding box center [537, 269] width 24 height 14
type input "32"
type input "$262.08"
click at [628, 377] on input "text" at bounding box center [667, 384] width 183 height 18
click at [1169, 347] on button "button" at bounding box center [1166, 355] width 21 height 17
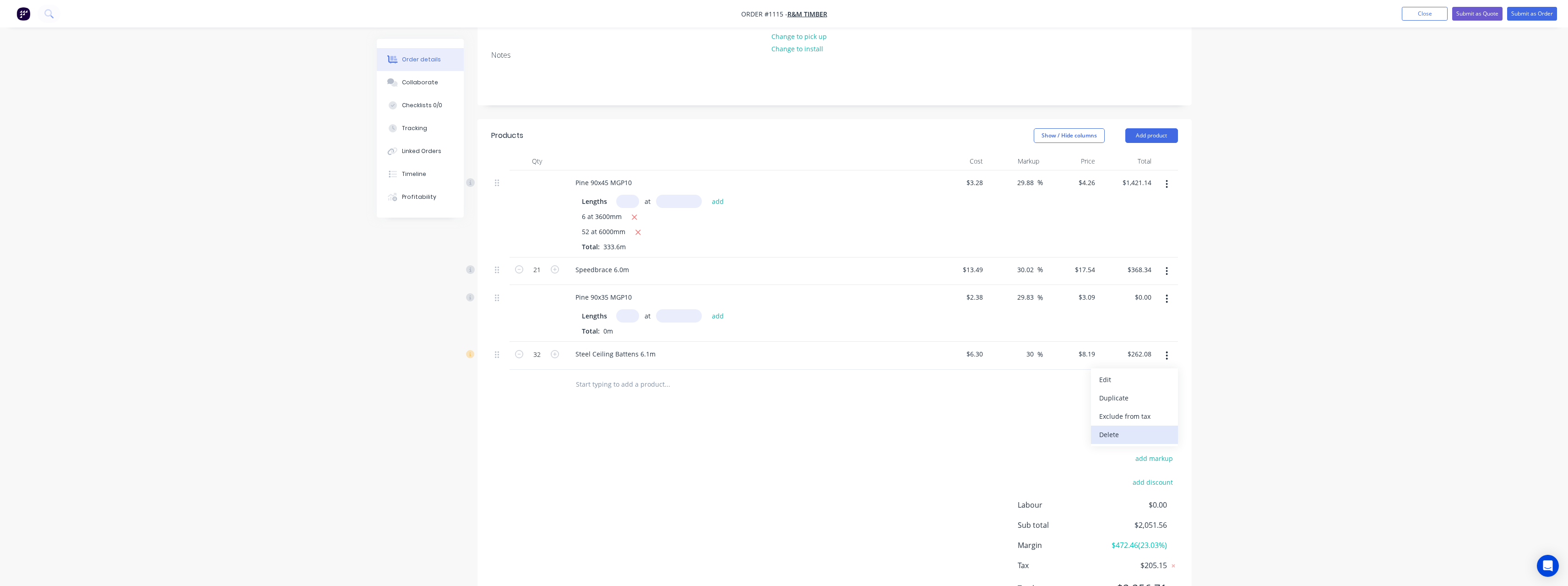
click at [1131, 428] on div "Delete" at bounding box center [1134, 434] width 70 height 14
click at [654, 348] on input "text" at bounding box center [667, 356] width 183 height 18
click at [634, 309] on input "text" at bounding box center [627, 315] width 23 height 14
type input "5"
type input "6000"
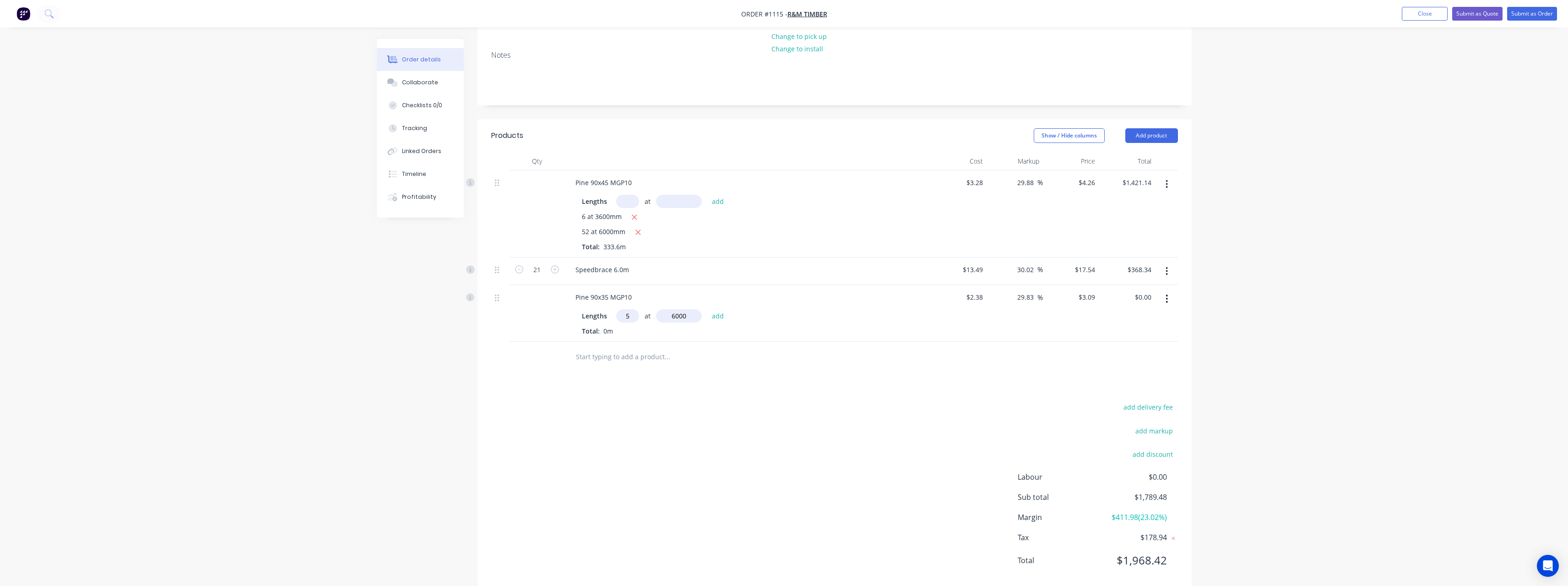
click at [707, 309] on button "add" at bounding box center [717, 315] width 21 height 12
type input "$92.70"
type input "20"
type input "5400"
click at [707, 309] on button "add" at bounding box center [717, 315] width 21 height 12
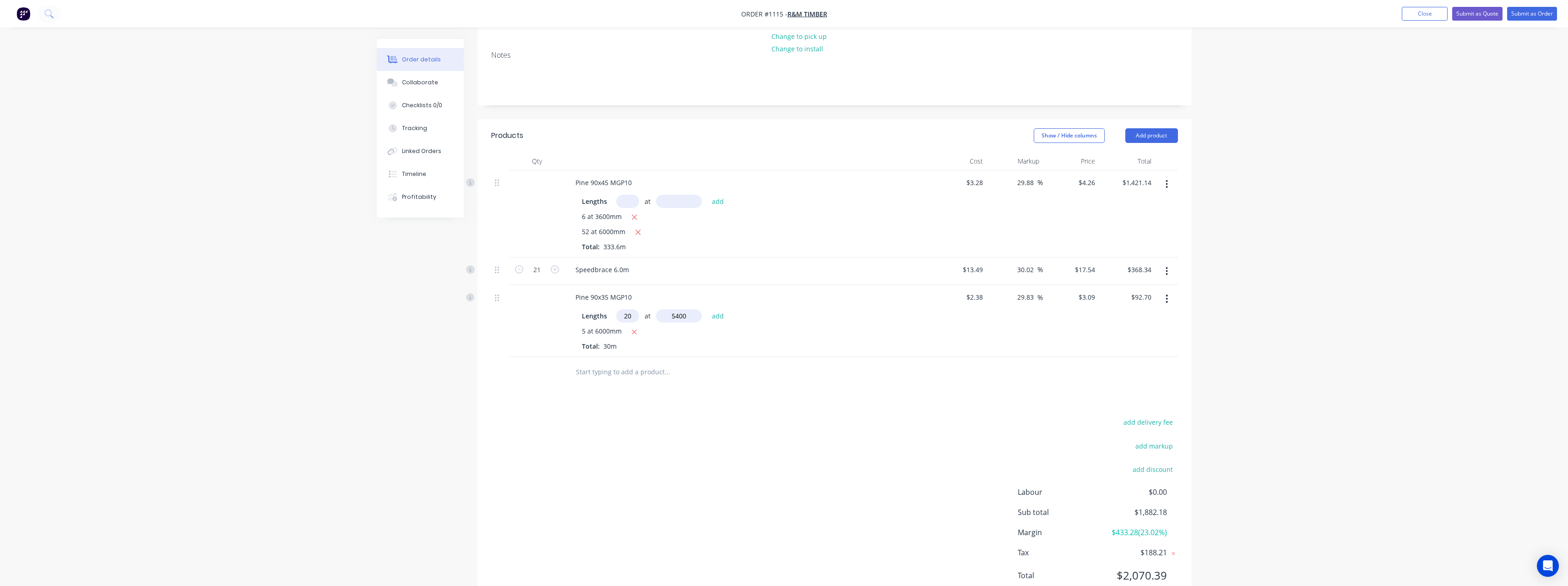
type input "$426.42"
type input "18"
type input "4200"
click at [707, 309] on button "add" at bounding box center [717, 315] width 21 height 12
type input "$660.02"
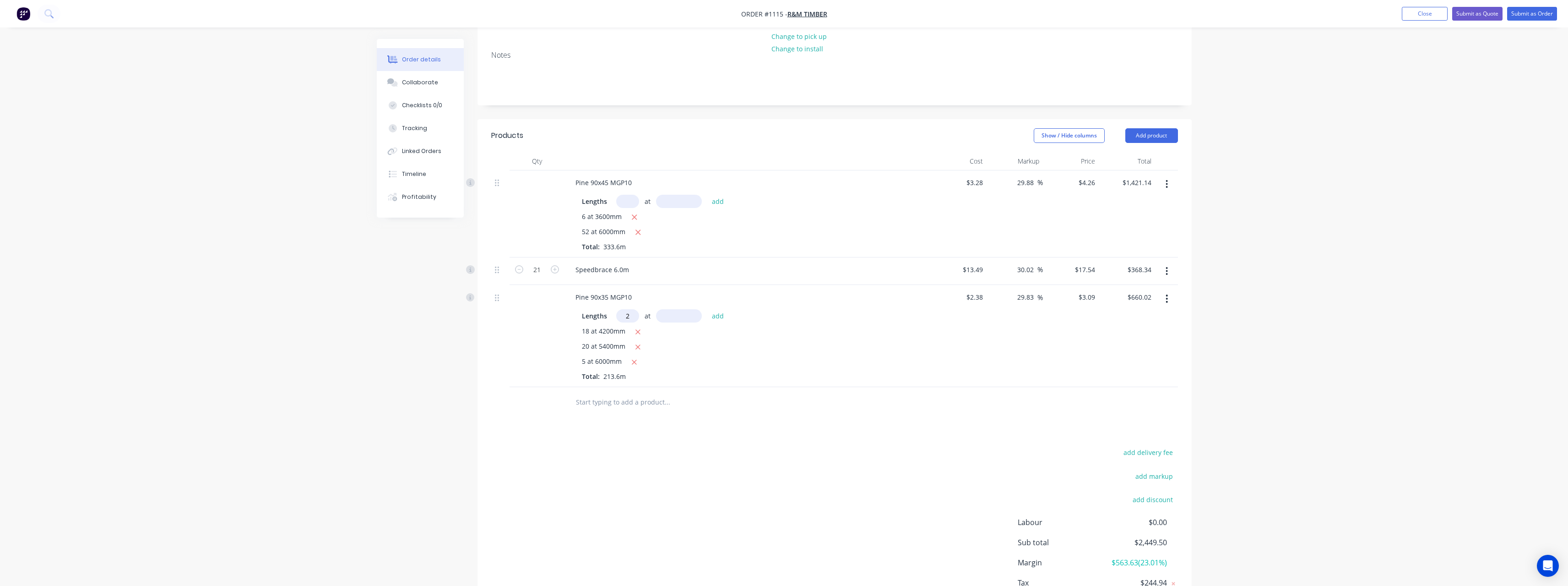
type input "2"
type input "3000"
click at [707, 309] on button "add" at bounding box center [717, 315] width 21 height 12
type input "$678.56"
click at [632, 408] on input "text" at bounding box center [667, 417] width 183 height 18
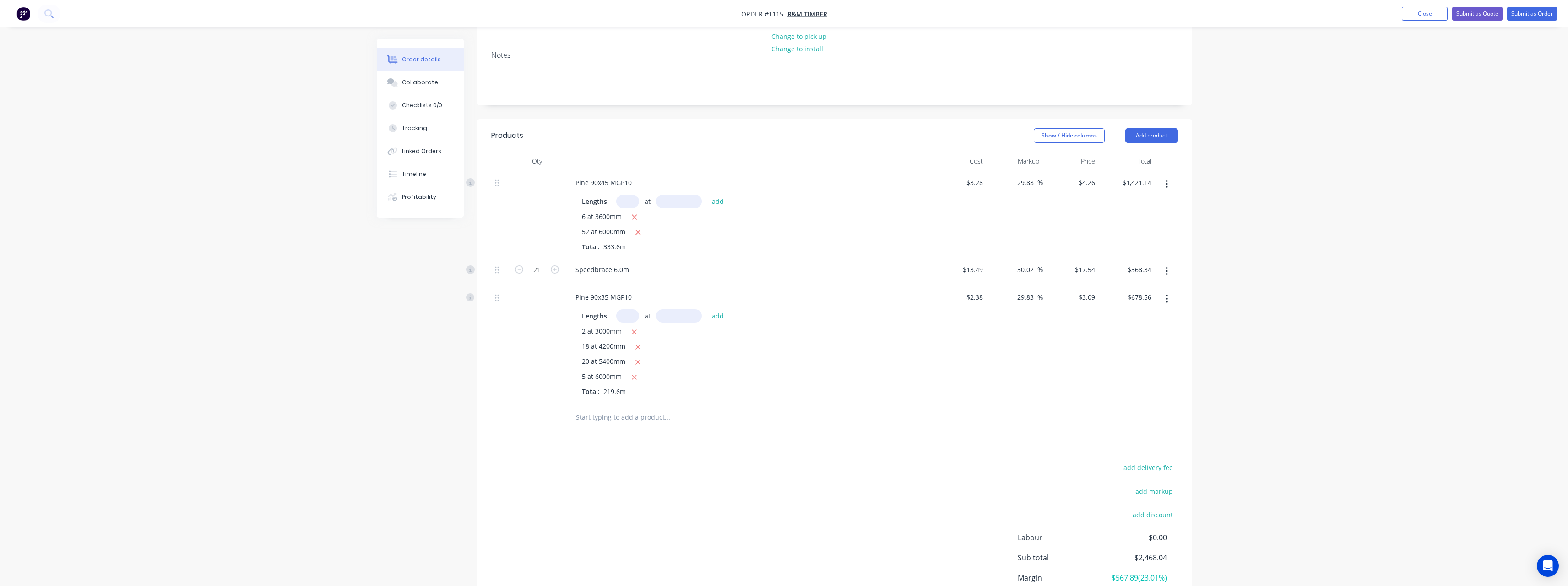
click at [612, 411] on input "text" at bounding box center [667, 417] width 183 height 18
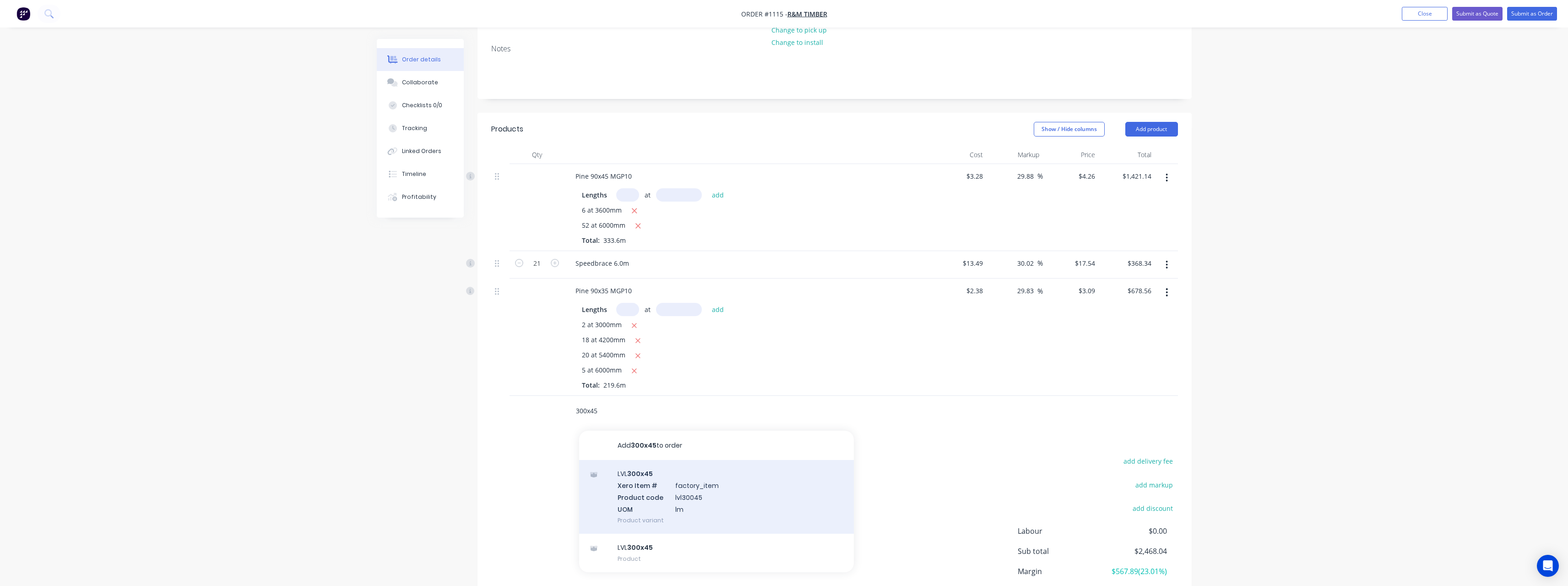
scroll to position [207, 0]
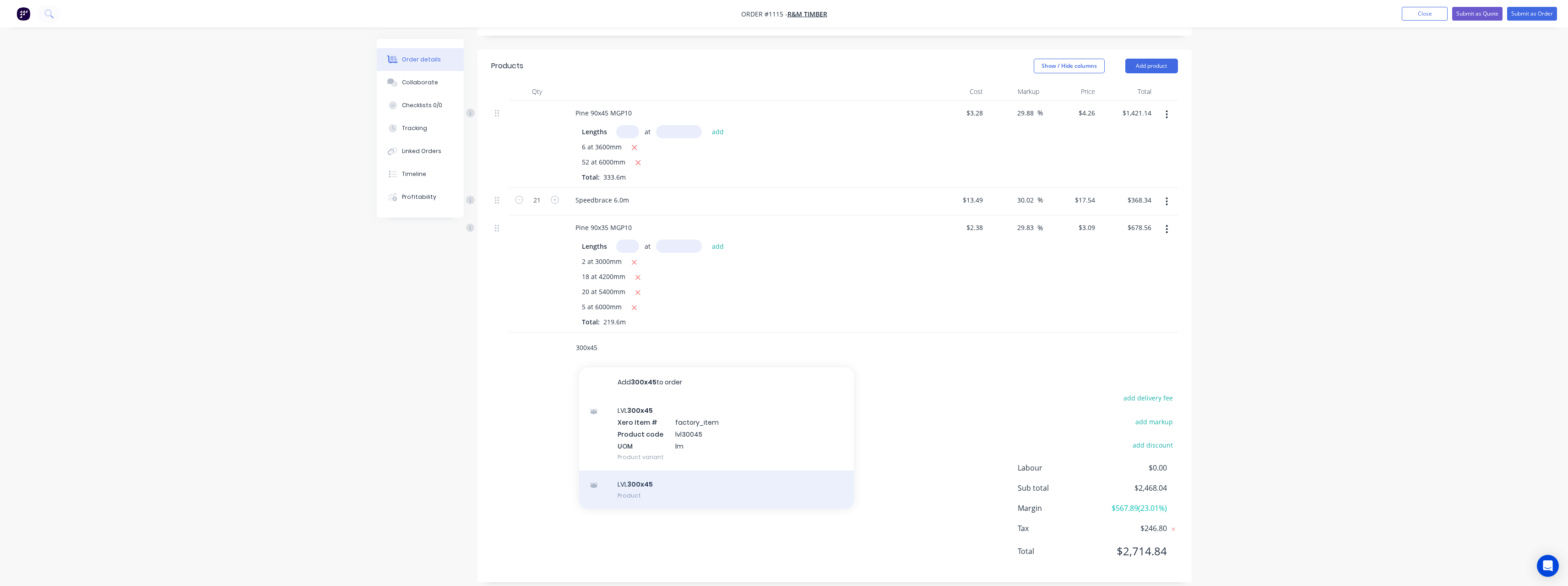
type input "300x45"
click at [707, 470] on div "LVL 300x45 Product" at bounding box center [716, 490] width 274 height 39
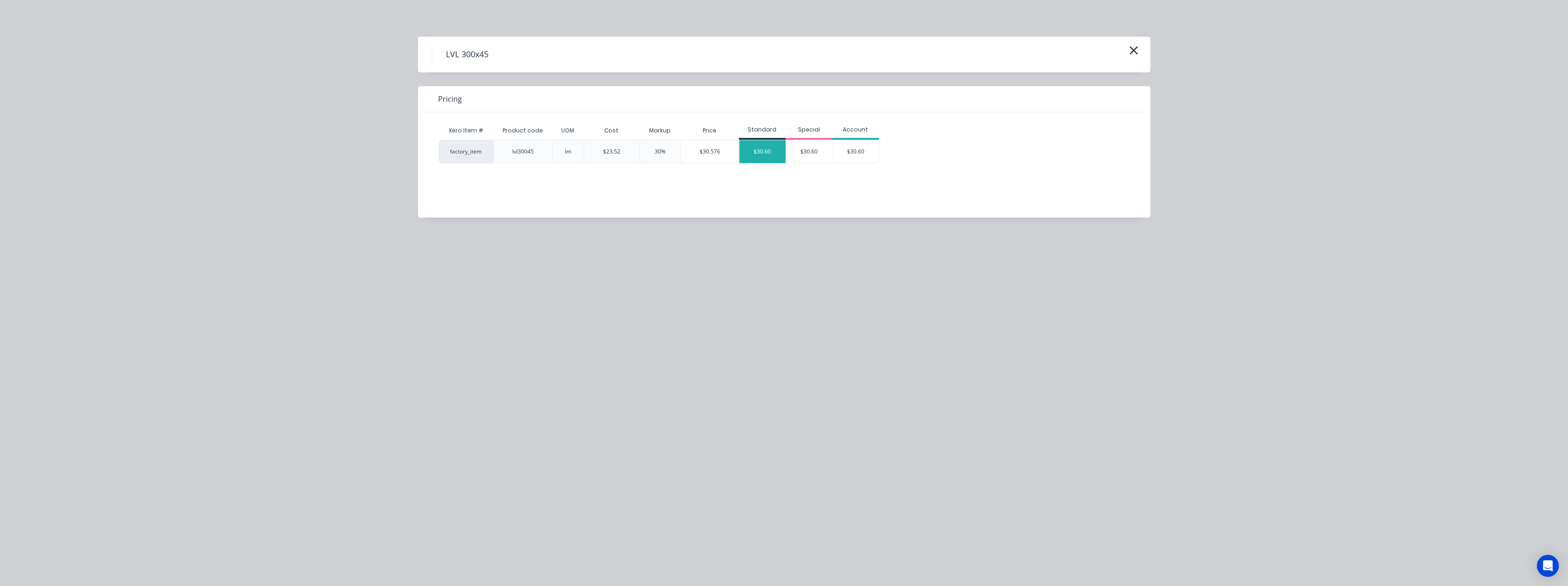
click at [768, 157] on div "$30.60" at bounding box center [763, 151] width 46 height 23
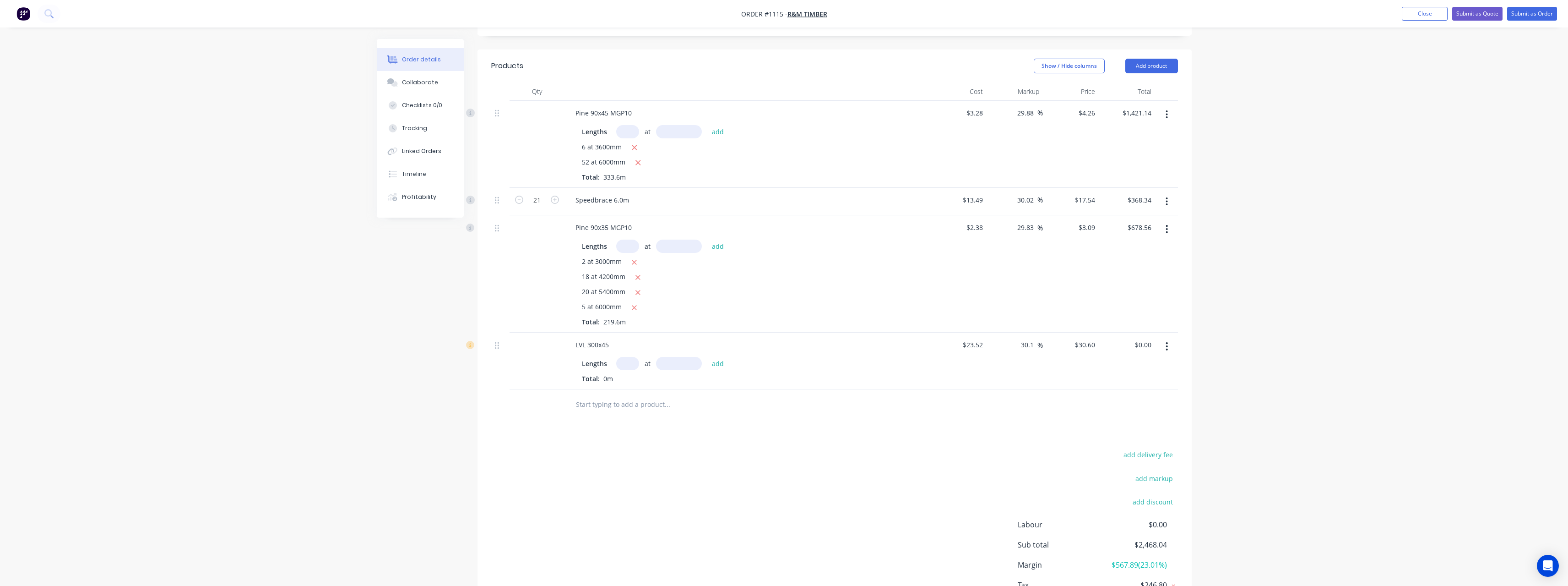
drag, startPoint x: 628, startPoint y: 353, endPoint x: 643, endPoint y: 371, distance: 23.4
click at [631, 357] on input "text" at bounding box center [627, 363] width 23 height 14
type input "9"
type input "10200"
click at [707, 357] on button "add" at bounding box center [717, 363] width 21 height 12
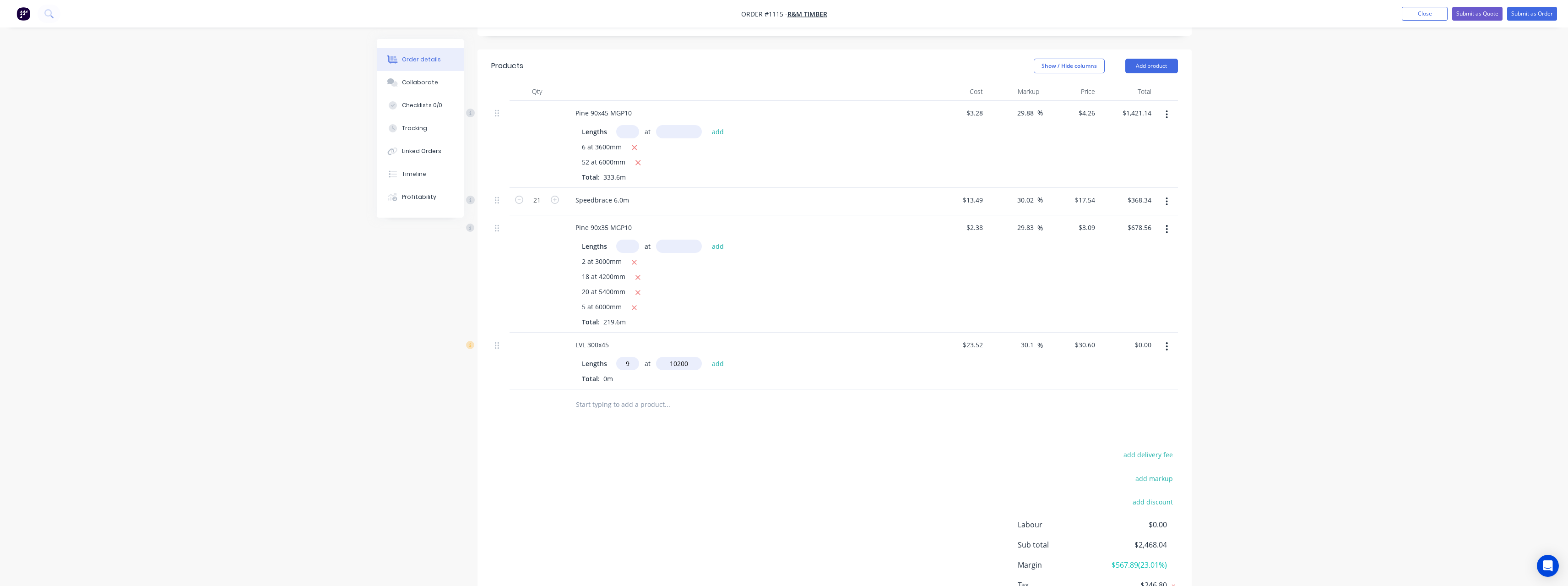
type input "$2,809.08"
type input "11"
type input "5400"
click at [707, 357] on button "add" at bounding box center [717, 363] width 21 height 12
type input "$4,626.72"
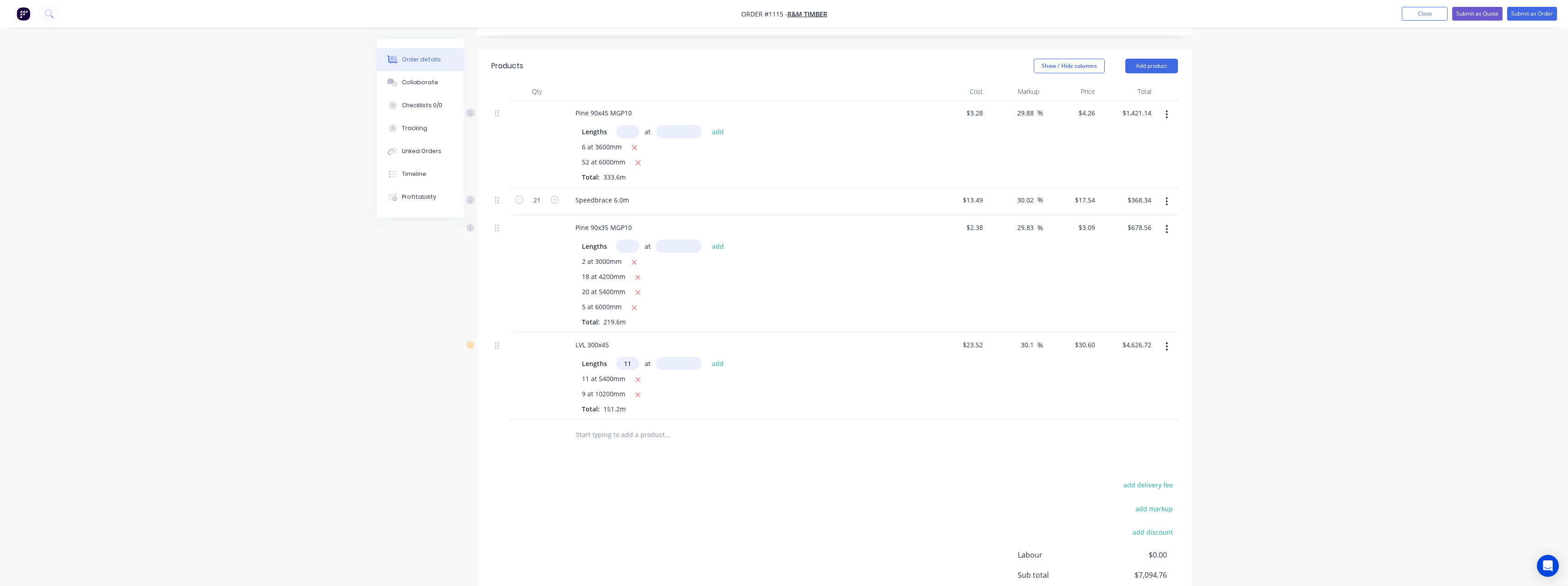
type input "11"
type input "4800"
click at [707, 357] on button "add" at bounding box center [717, 363] width 21 height 12
type input "$6,242.40"
type input "19"
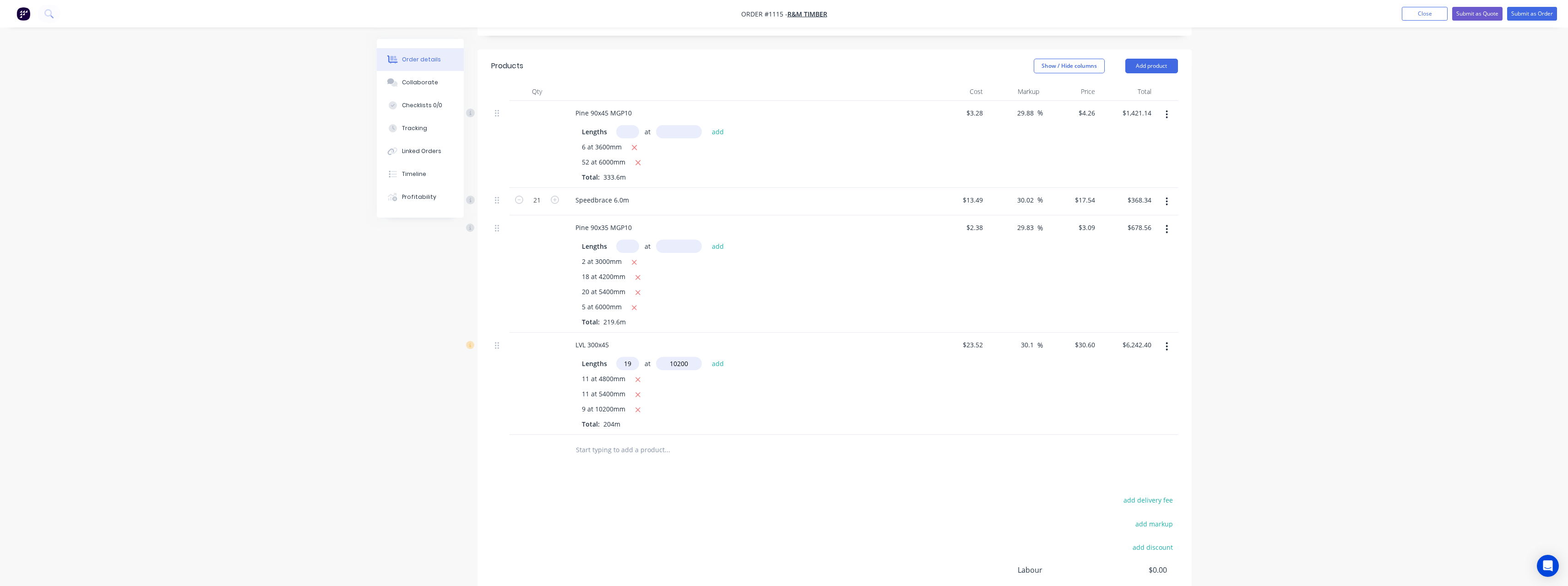
type input "10200"
click at [707, 357] on button "add" at bounding box center [717, 363] width 21 height 12
click at [641, 406] on icon "button" at bounding box center [637, 410] width 6 height 8
type input "$9,363.60"
